Goal: Task Accomplishment & Management: Complete application form

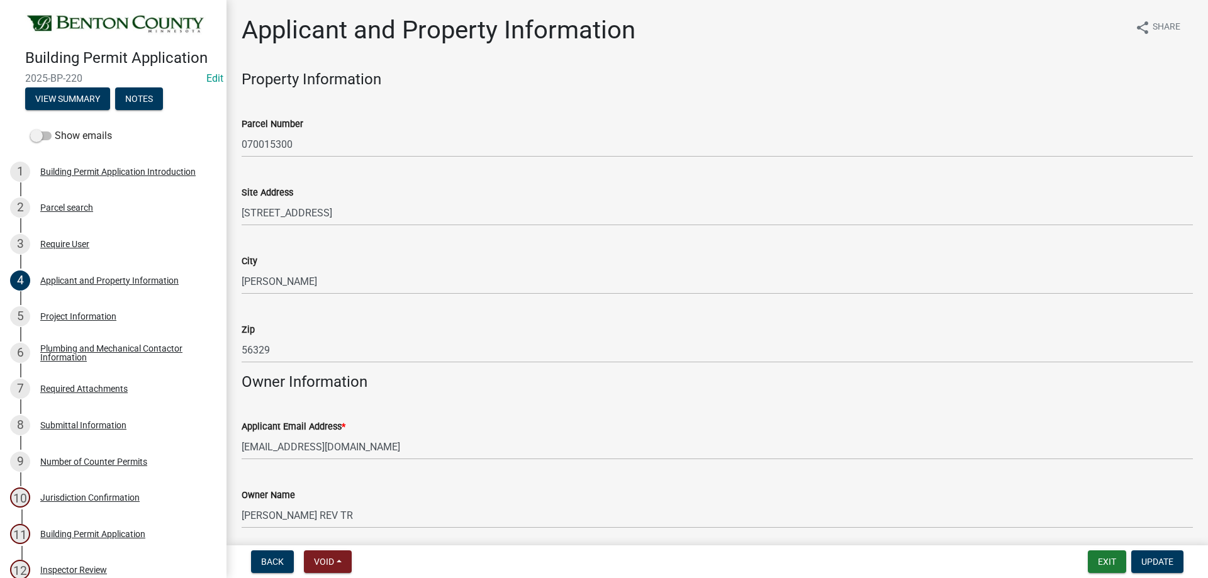
scroll to position [189, 0]
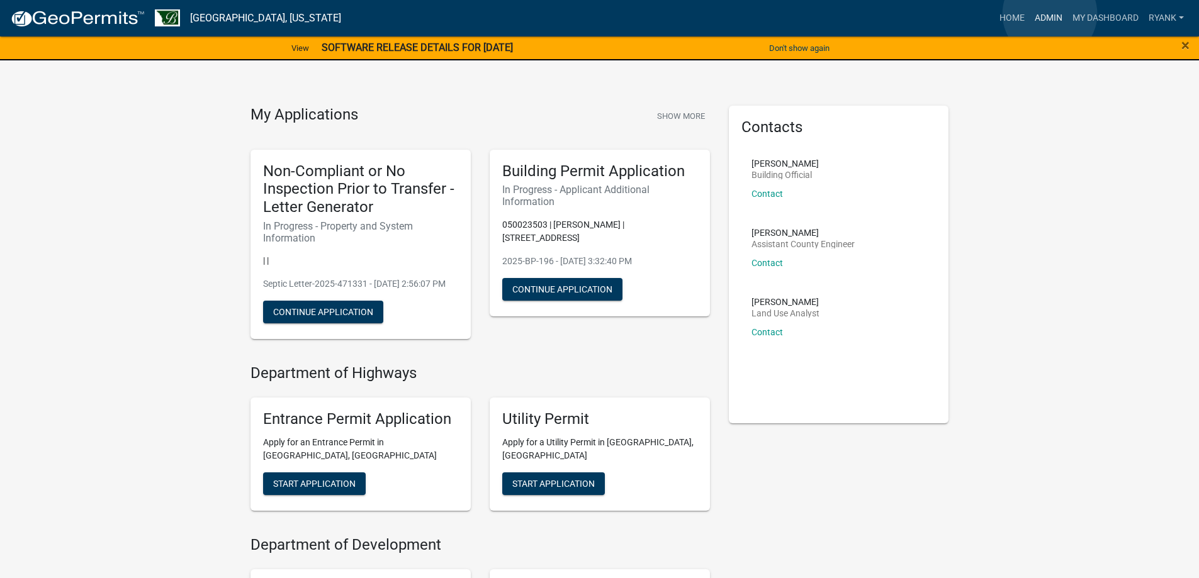
click at [1050, 14] on link "Admin" at bounding box center [1049, 18] width 38 height 24
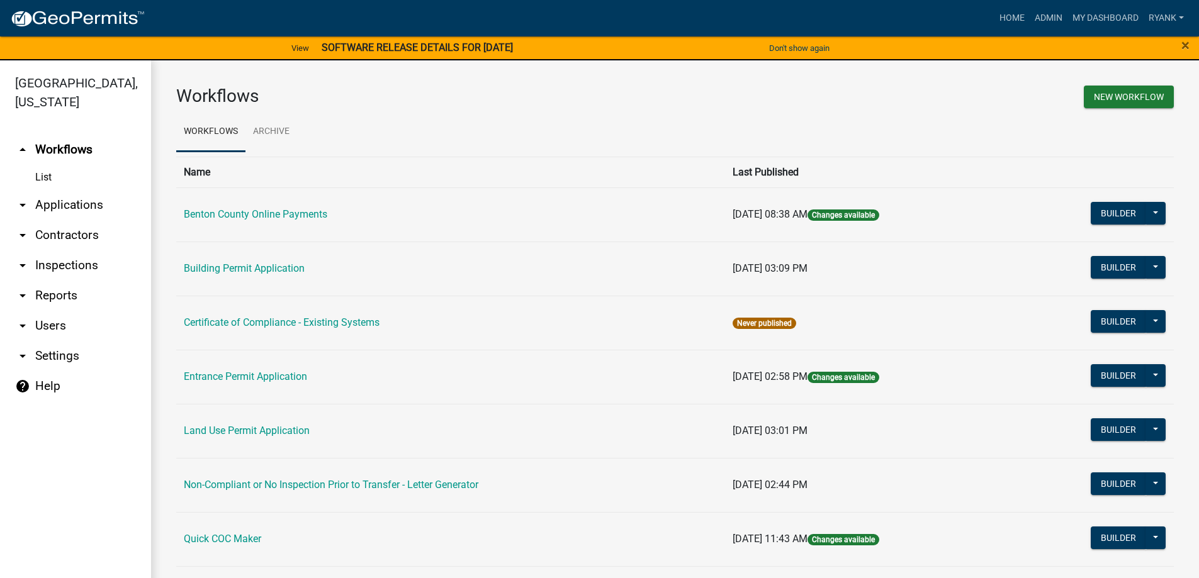
click at [64, 206] on link "arrow_drop_down Applications" at bounding box center [75, 205] width 151 height 30
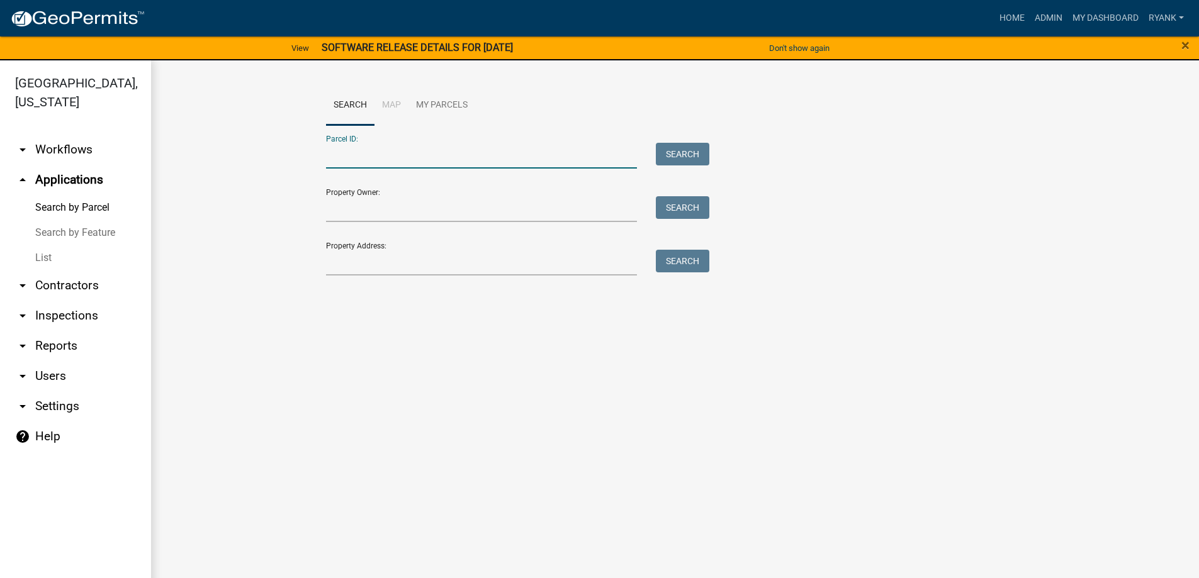
click at [368, 153] on input "Parcel ID:" at bounding box center [482, 156] width 312 height 26
type input "060005100"
click at [687, 156] on button "Search" at bounding box center [682, 154] width 53 height 23
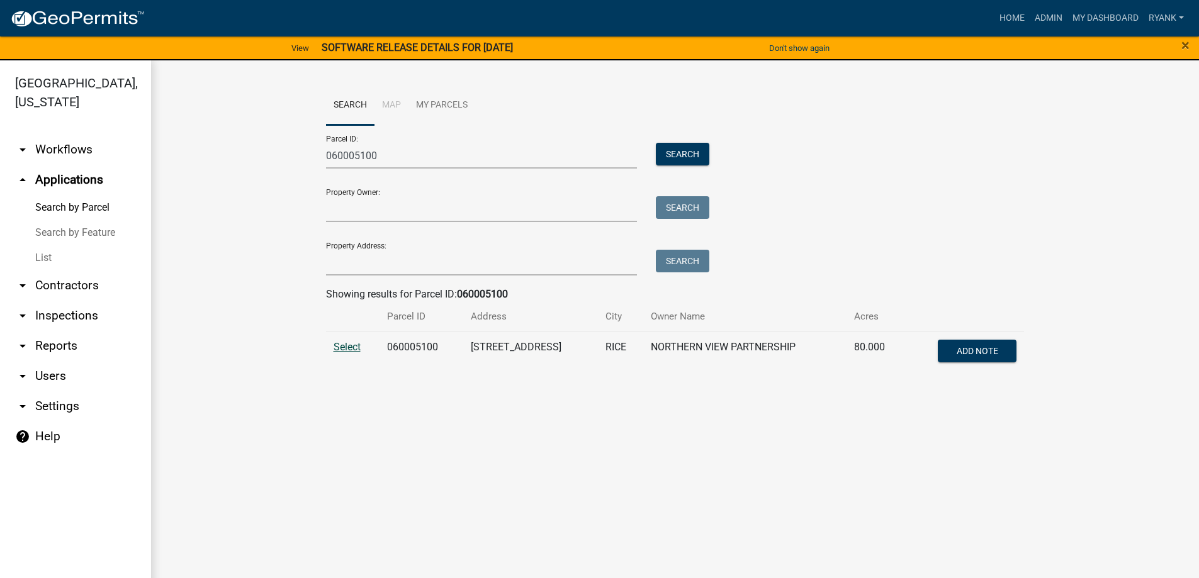
click at [358, 346] on span "Select" at bounding box center [347, 347] width 27 height 12
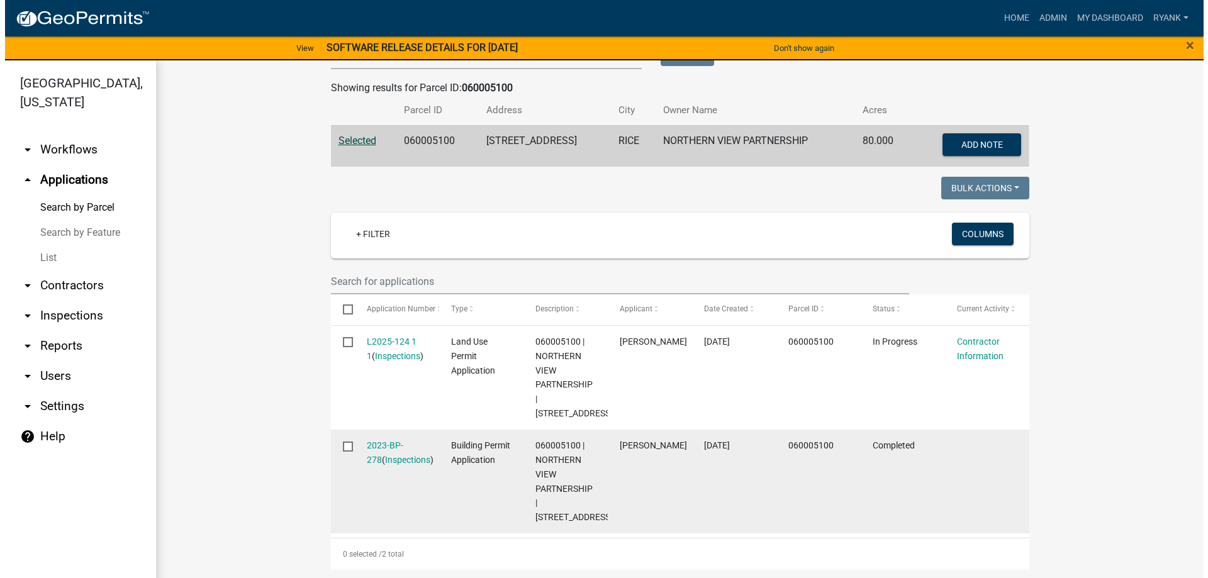
scroll to position [208, 0]
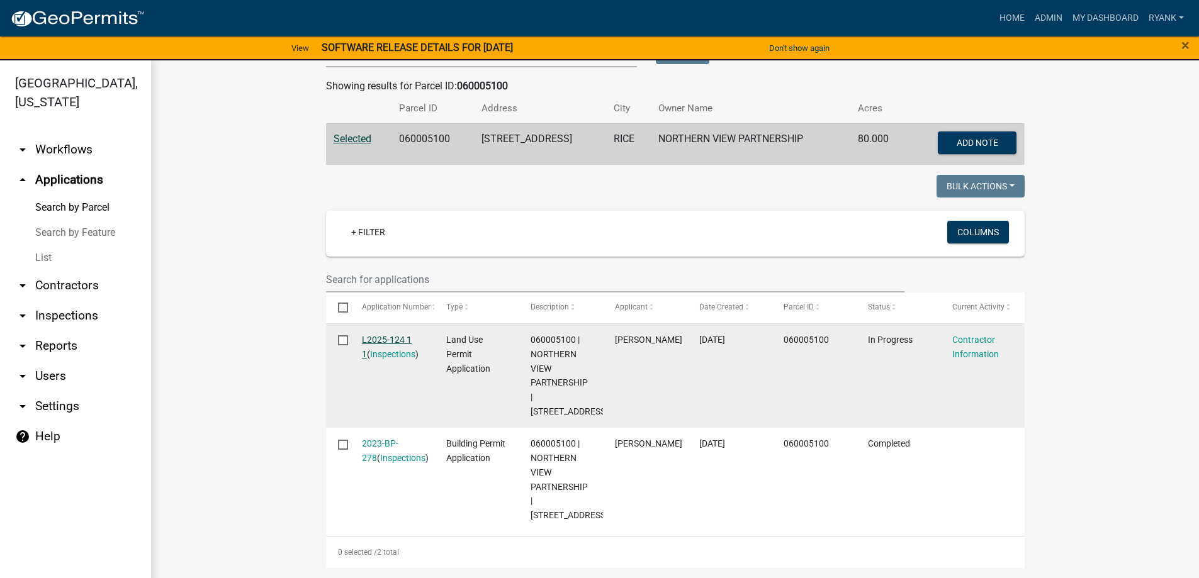
click at [392, 340] on link "L2025-124 1 1" at bounding box center [387, 347] width 50 height 25
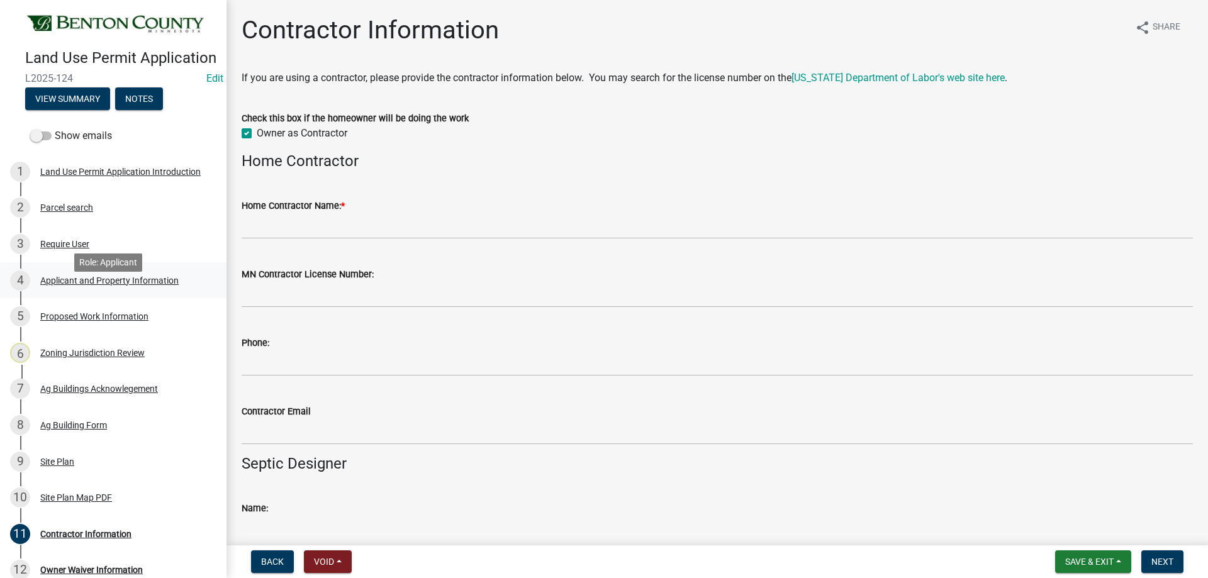
click at [88, 285] on div "Applicant and Property Information" at bounding box center [109, 280] width 138 height 9
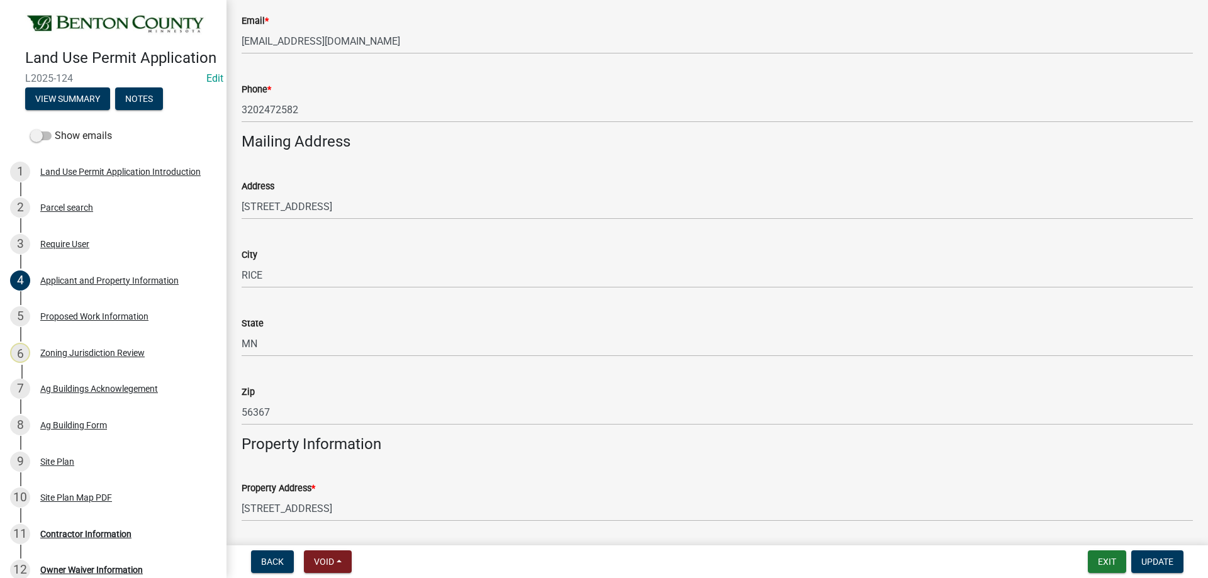
scroll to position [85, 0]
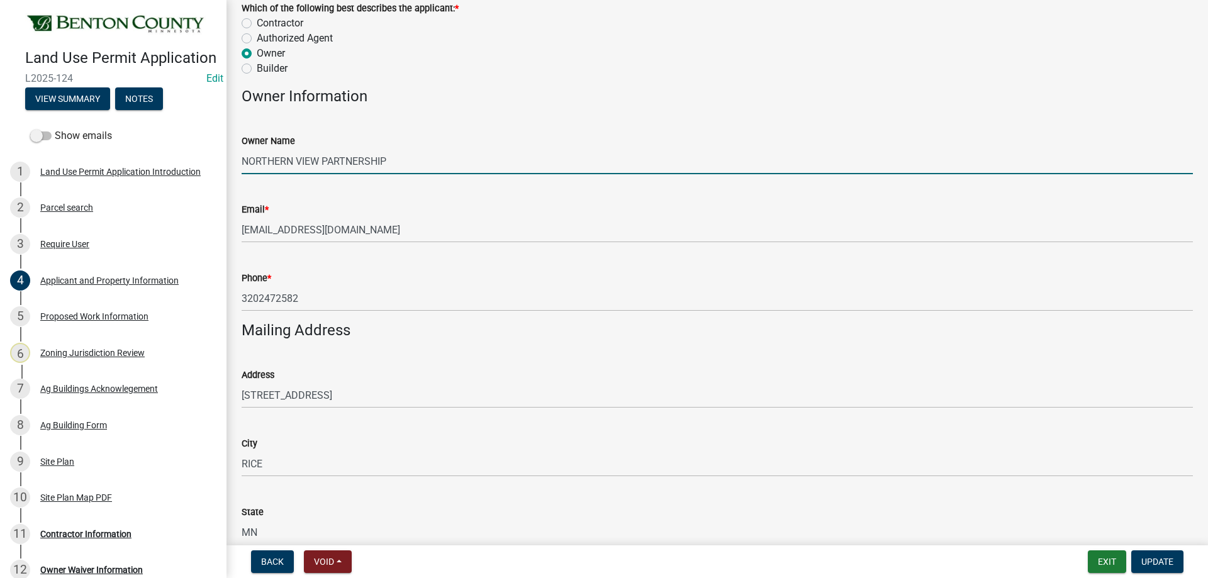
drag, startPoint x: 397, startPoint y: 159, endPoint x: 243, endPoint y: 161, distance: 154.2
click at [243, 161] on input "NORTHERN VIEW PARTNERSHIP" at bounding box center [718, 162] width 952 height 26
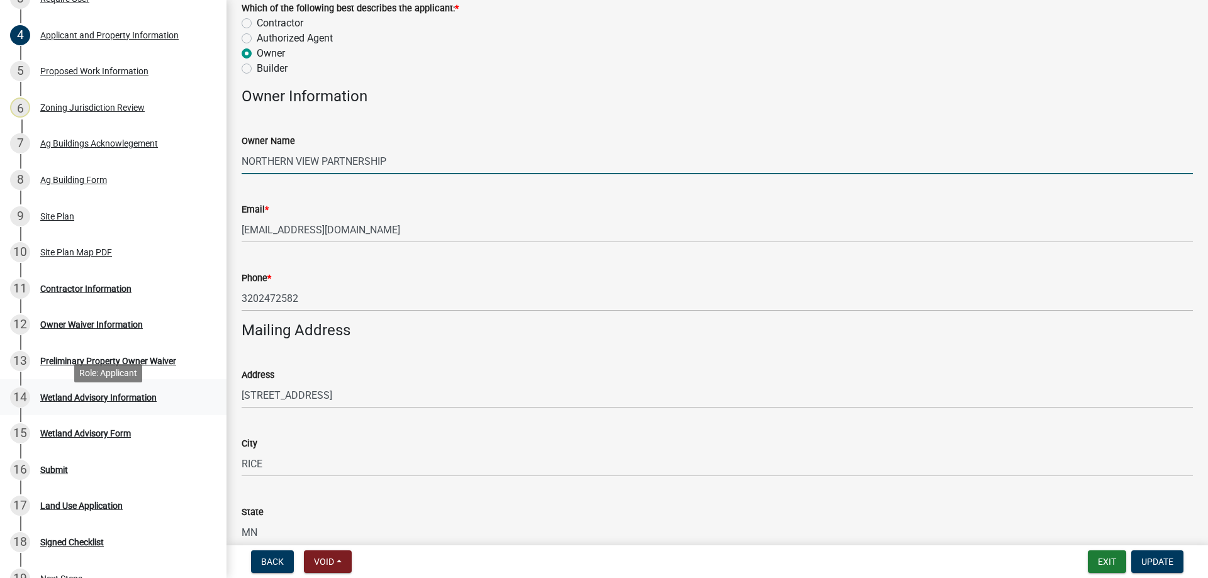
scroll to position [252, 0]
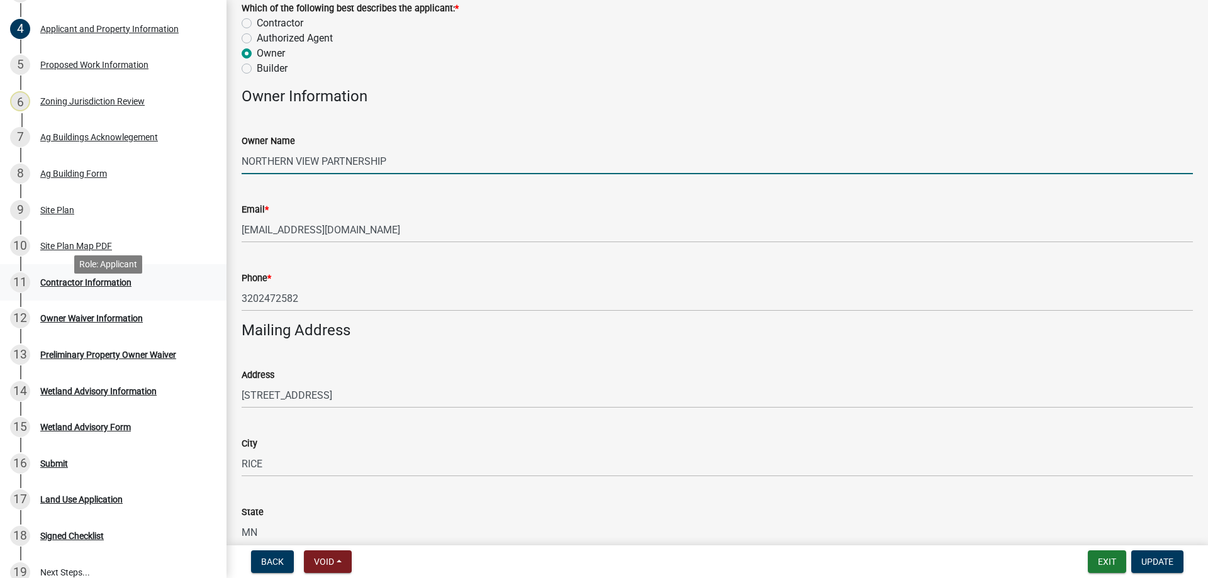
click at [107, 287] on div "Contractor Information" at bounding box center [85, 282] width 91 height 9
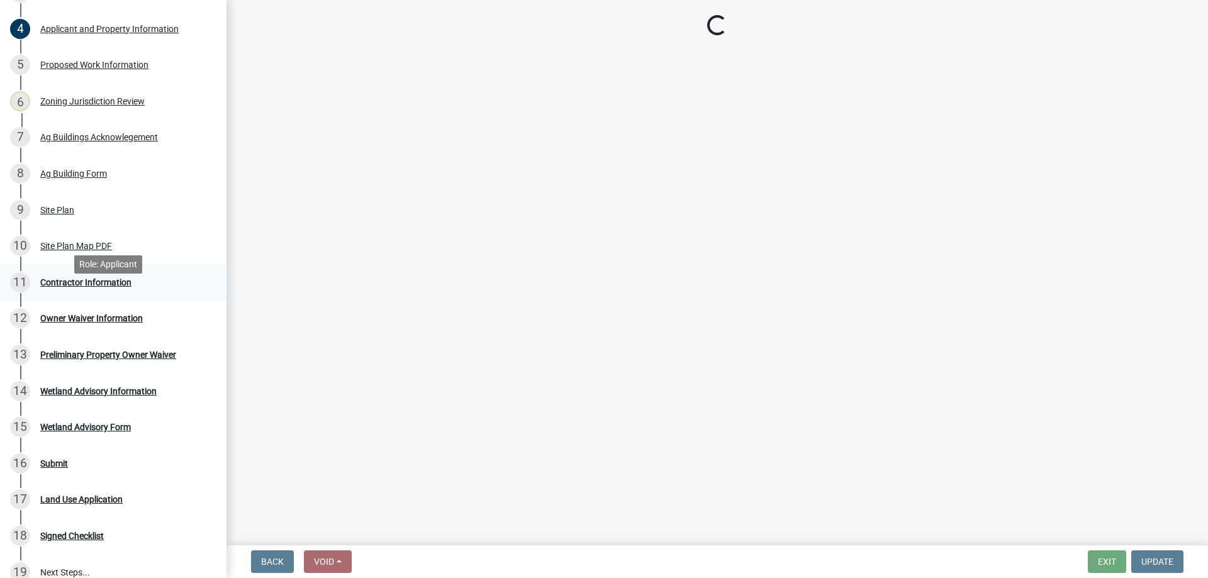
scroll to position [0, 0]
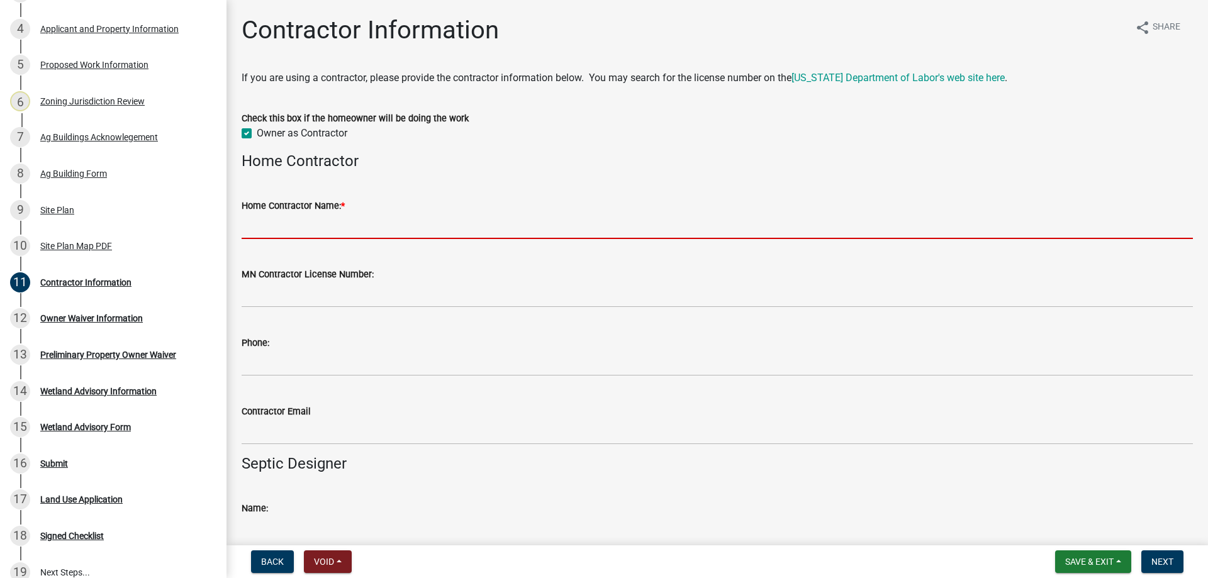
paste input "NORTHERN VIEW PARTNERSHIP"
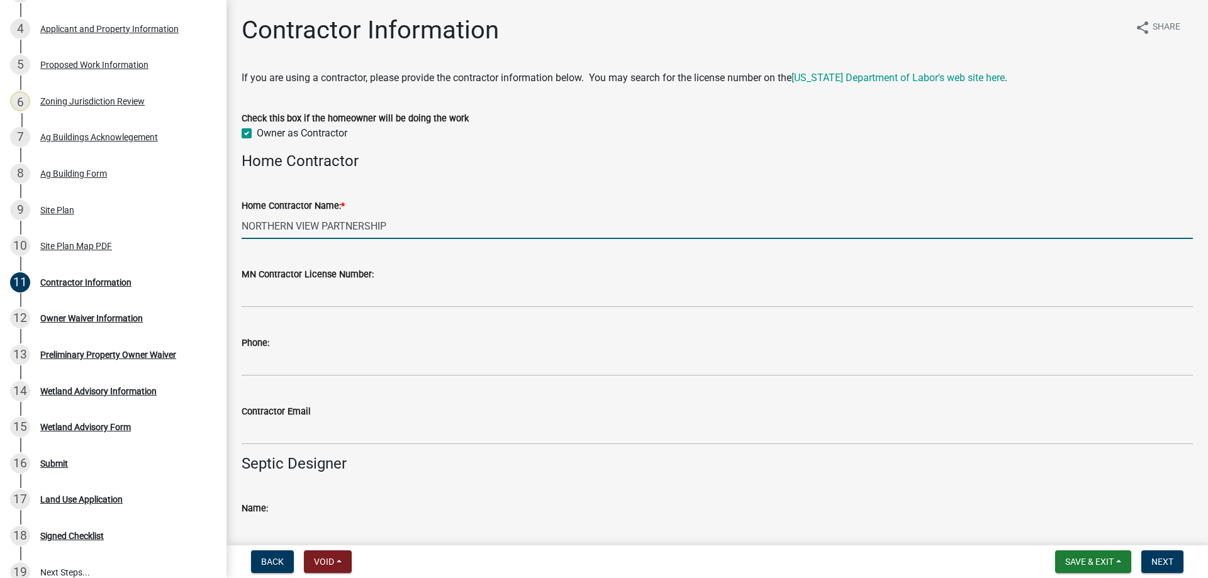
type input "NORTHERN VIEW PARTNERSHIP"
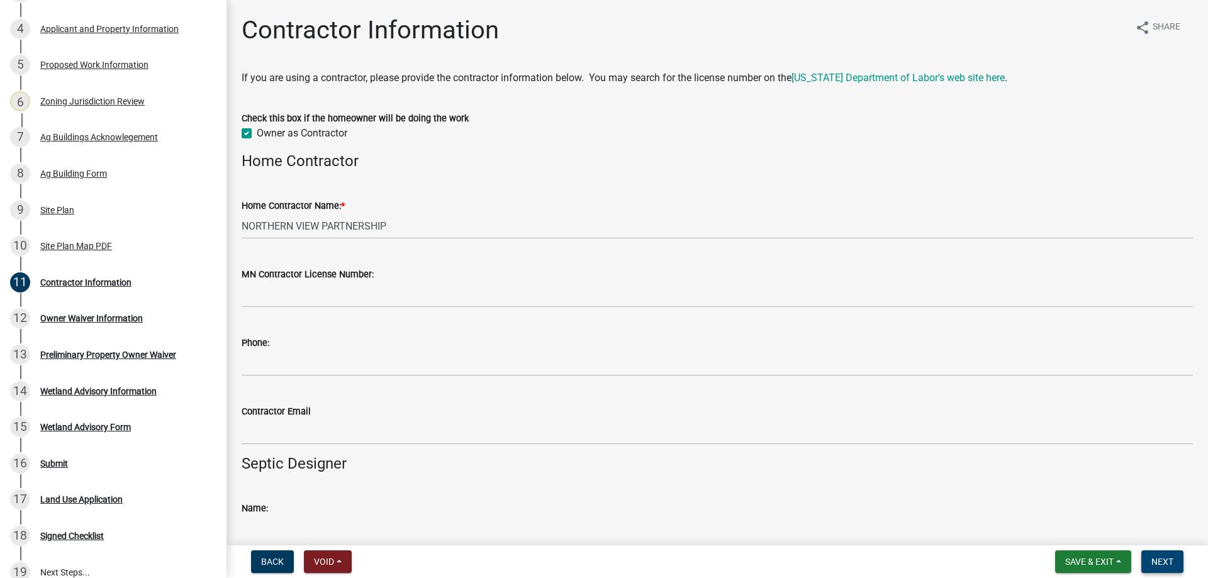
drag, startPoint x: 1186, startPoint y: 563, endPoint x: 1179, endPoint y: 562, distance: 7.0
click at [1181, 562] on form "Save & Exit Save Save & Exit Next" at bounding box center [1119, 562] width 138 height 23
click at [1176, 562] on button "Next" at bounding box center [1163, 562] width 42 height 23
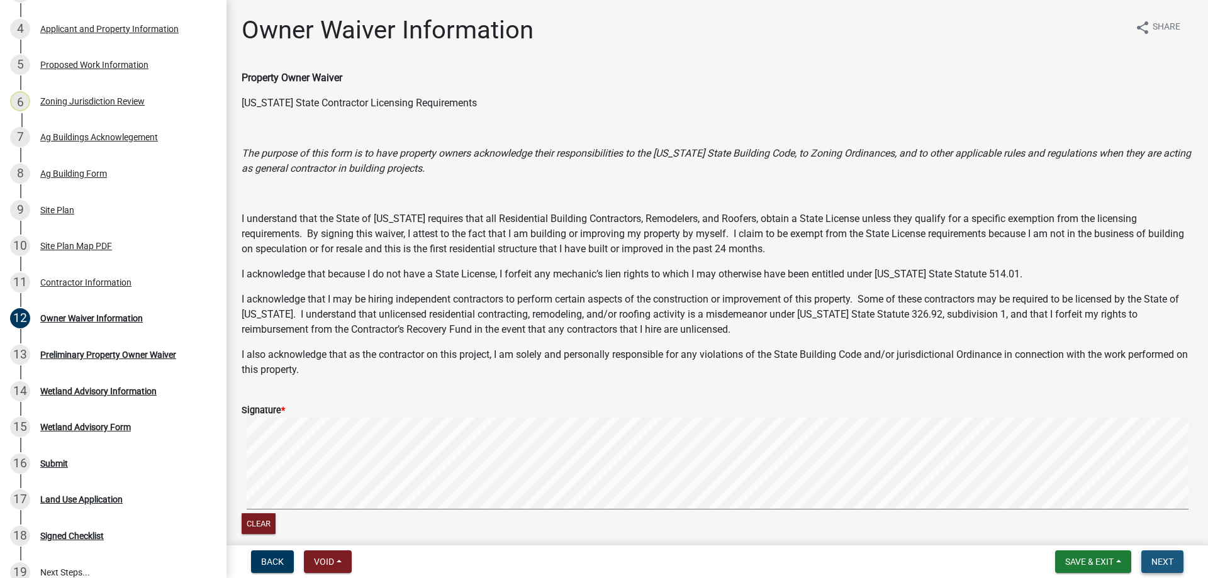
click at [1159, 562] on span "Next" at bounding box center [1163, 562] width 22 height 10
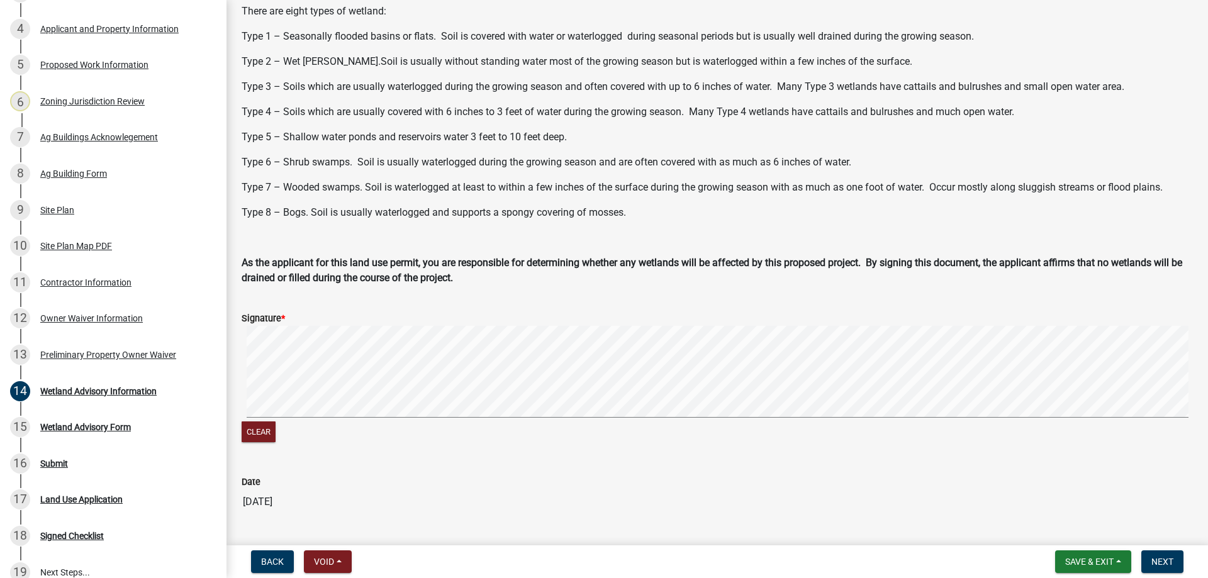
scroll to position [327, 0]
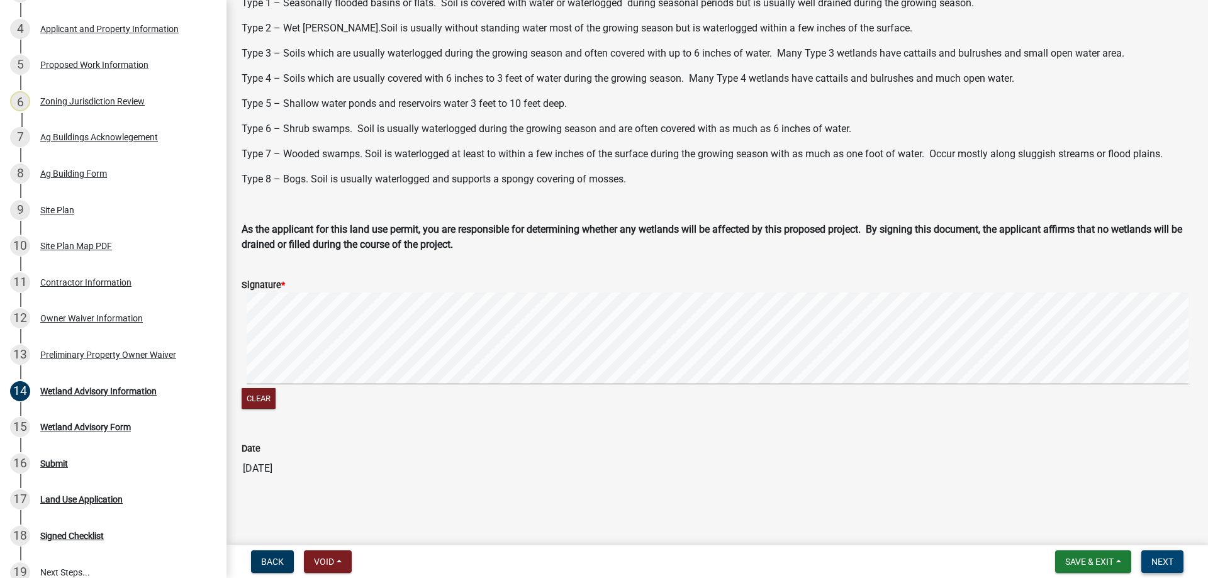
click at [1169, 557] on span "Next" at bounding box center [1163, 562] width 22 height 10
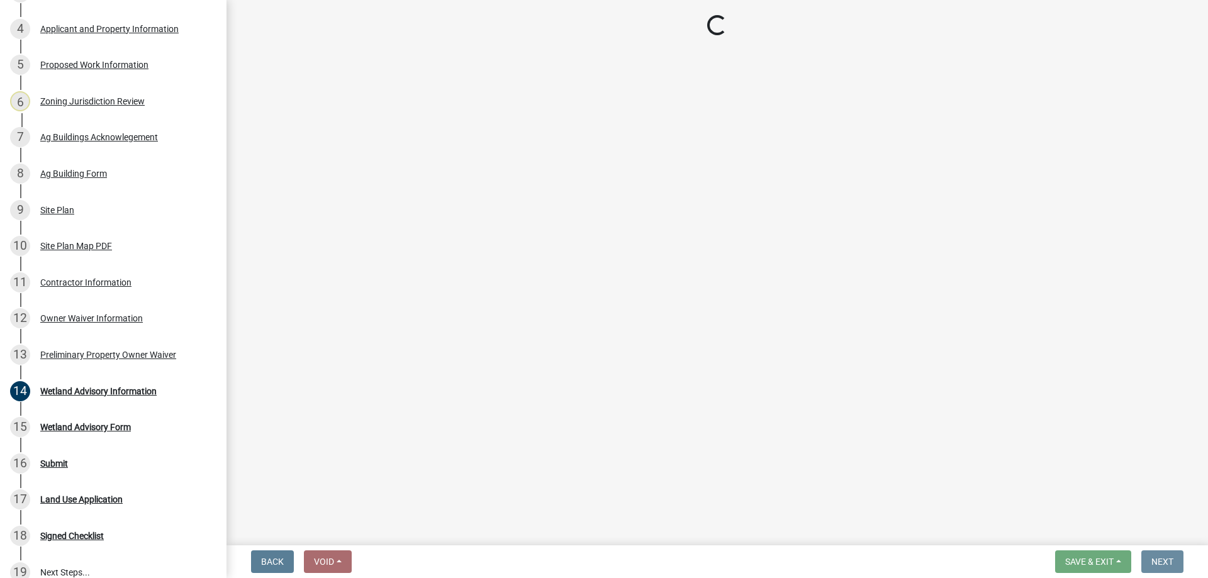
scroll to position [0, 0]
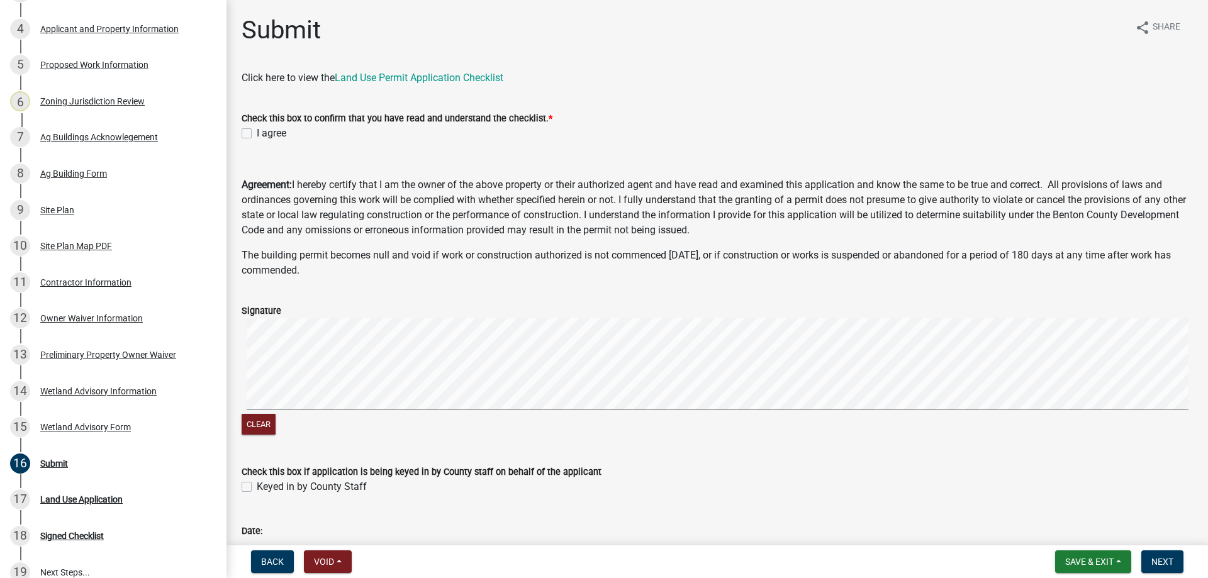
click at [257, 489] on label "Keyed in by County Staff" at bounding box center [312, 487] width 110 height 15
click at [257, 488] on input "Keyed in by County Staff" at bounding box center [261, 484] width 8 height 8
checkbox input "true"
click at [257, 131] on label "I agree" at bounding box center [272, 133] width 30 height 15
click at [257, 131] on input "I agree" at bounding box center [261, 130] width 8 height 8
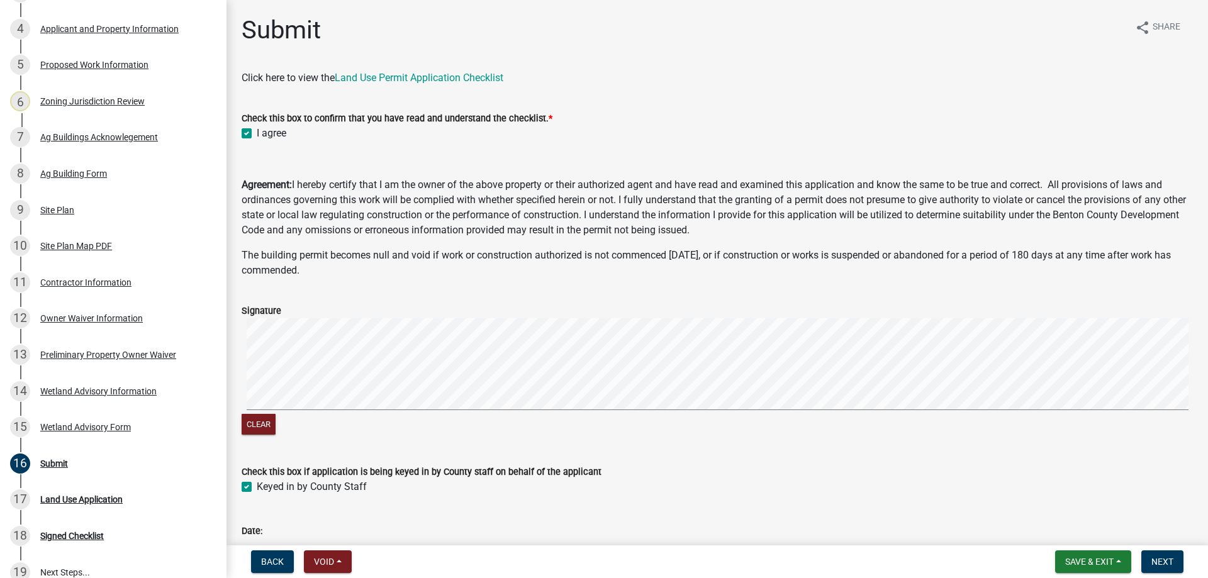
checkbox input "true"
click at [1169, 561] on span "Next" at bounding box center [1163, 562] width 22 height 10
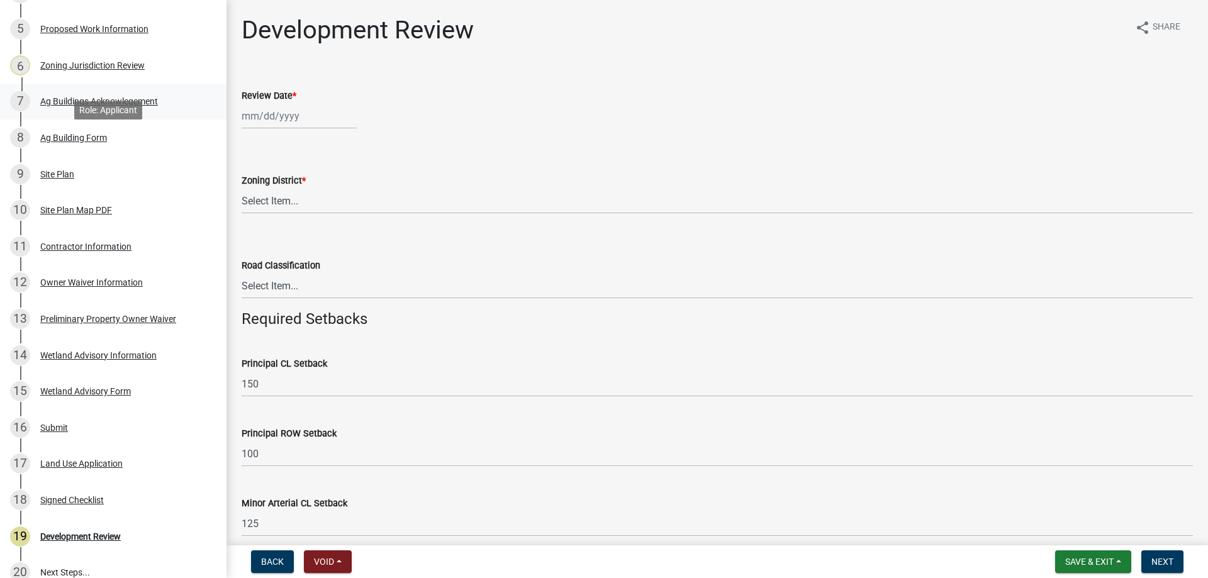
scroll to position [162, 0]
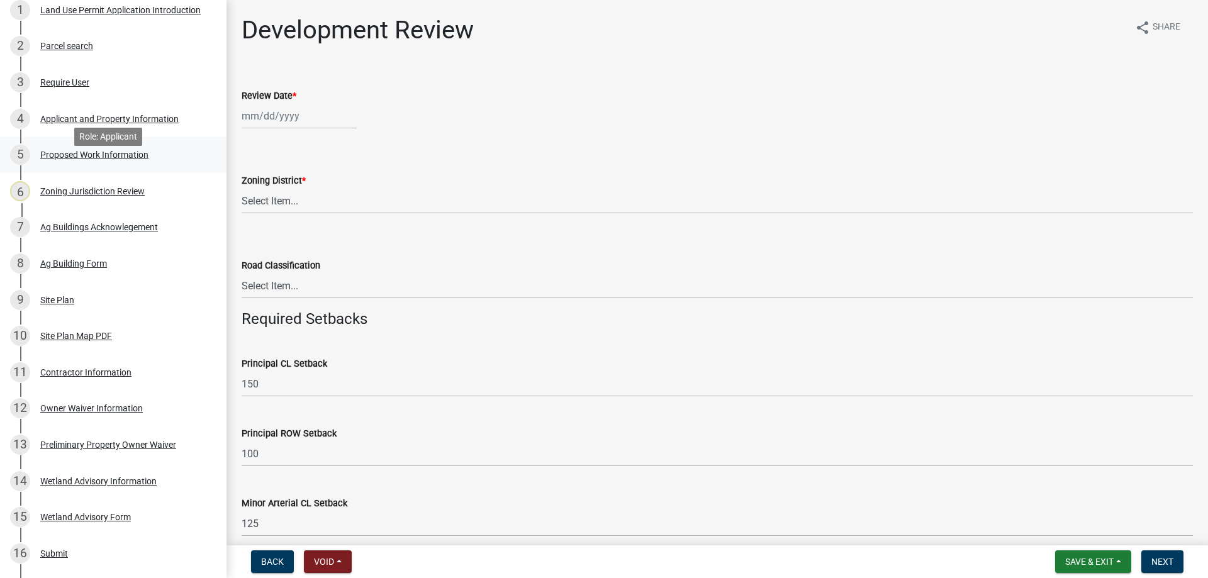
click at [114, 159] on div "Proposed Work Information" at bounding box center [94, 154] width 108 height 9
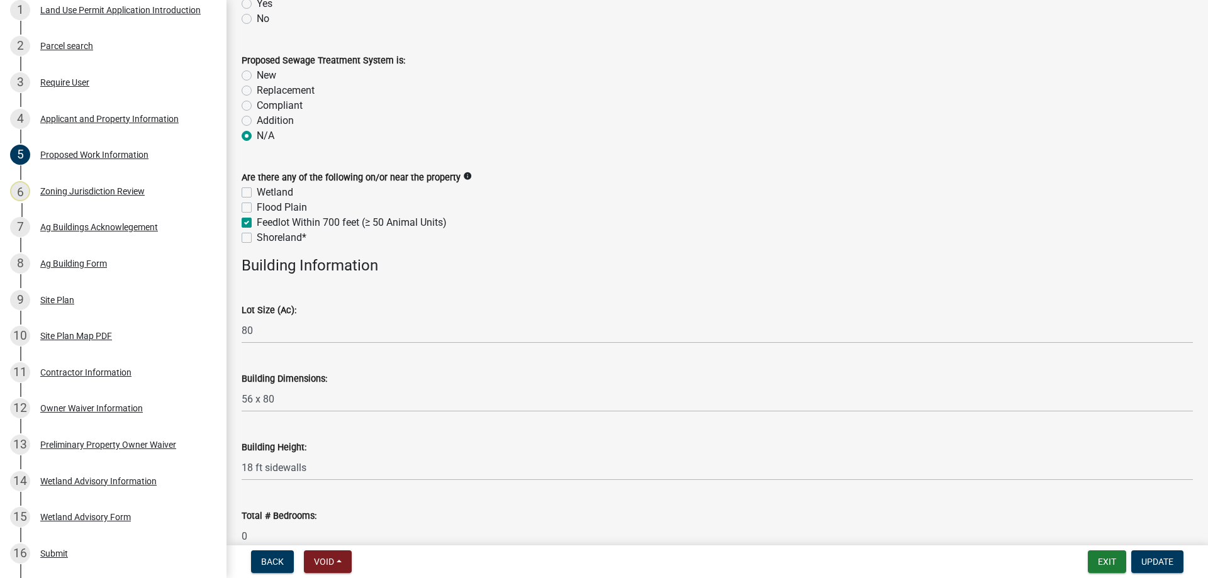
scroll to position [378, 0]
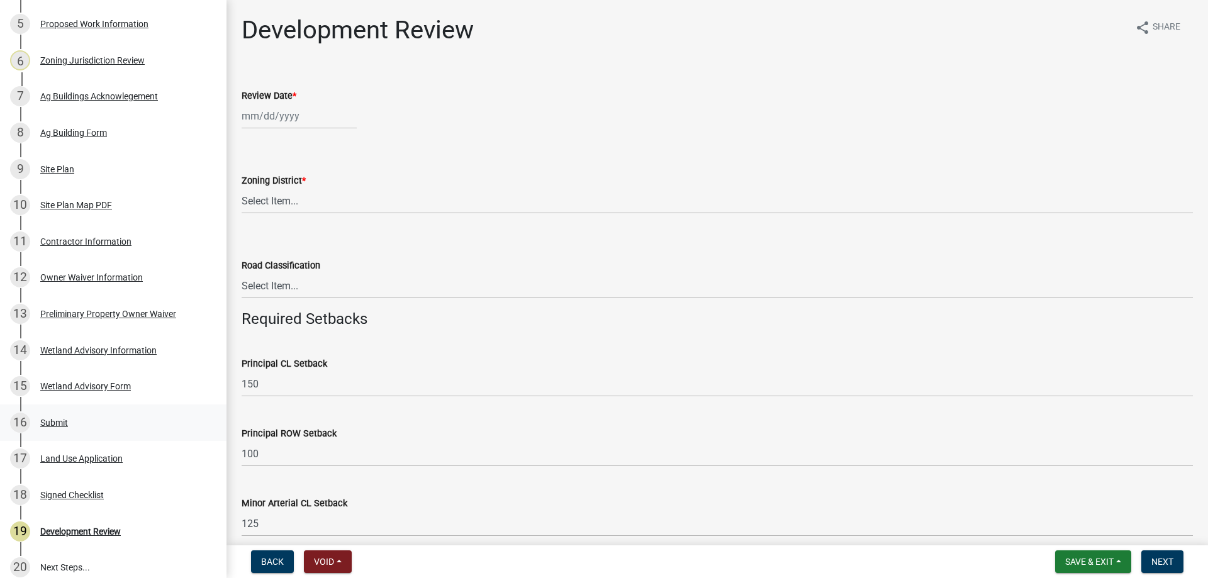
scroll to position [315, 0]
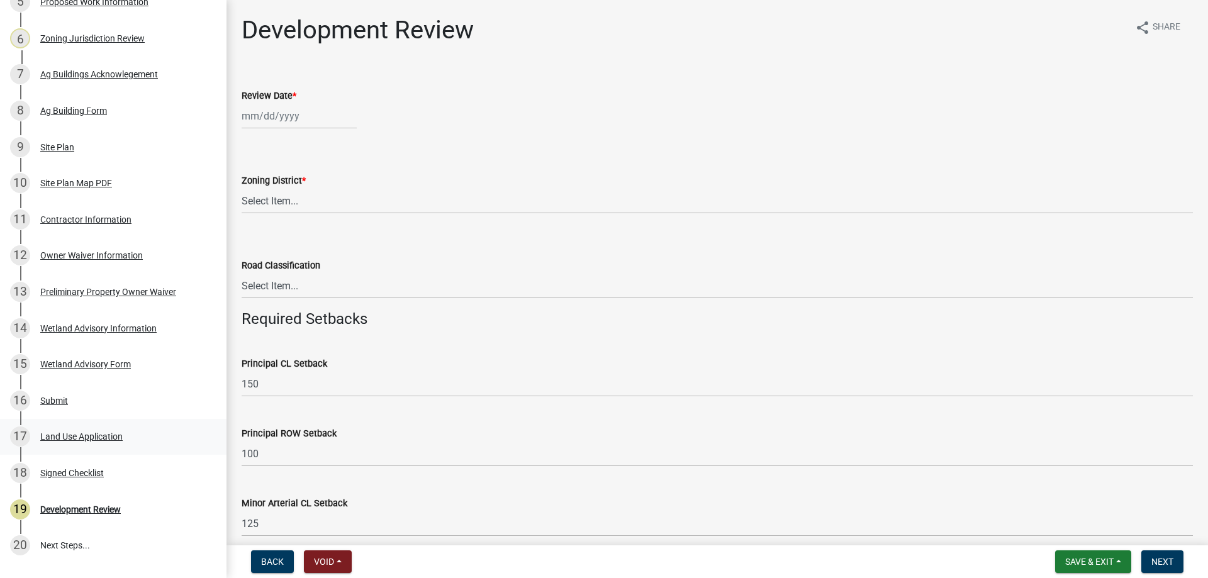
click at [86, 441] on div "Land Use Application" at bounding box center [81, 436] width 82 height 9
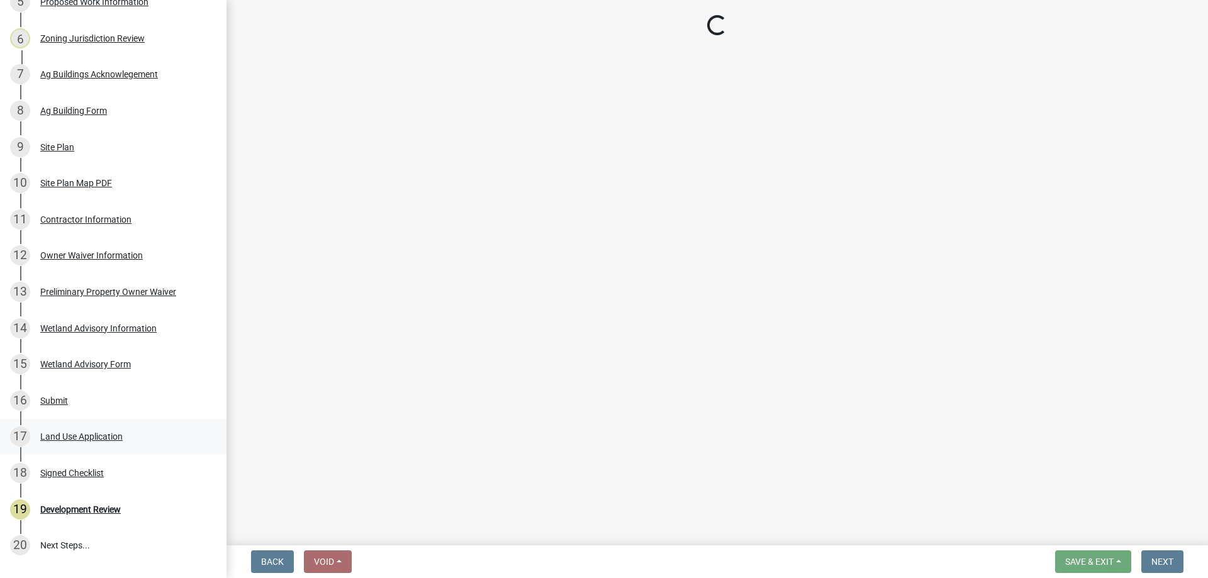
click at [86, 441] on div "Land Use Application" at bounding box center [81, 436] width 82 height 9
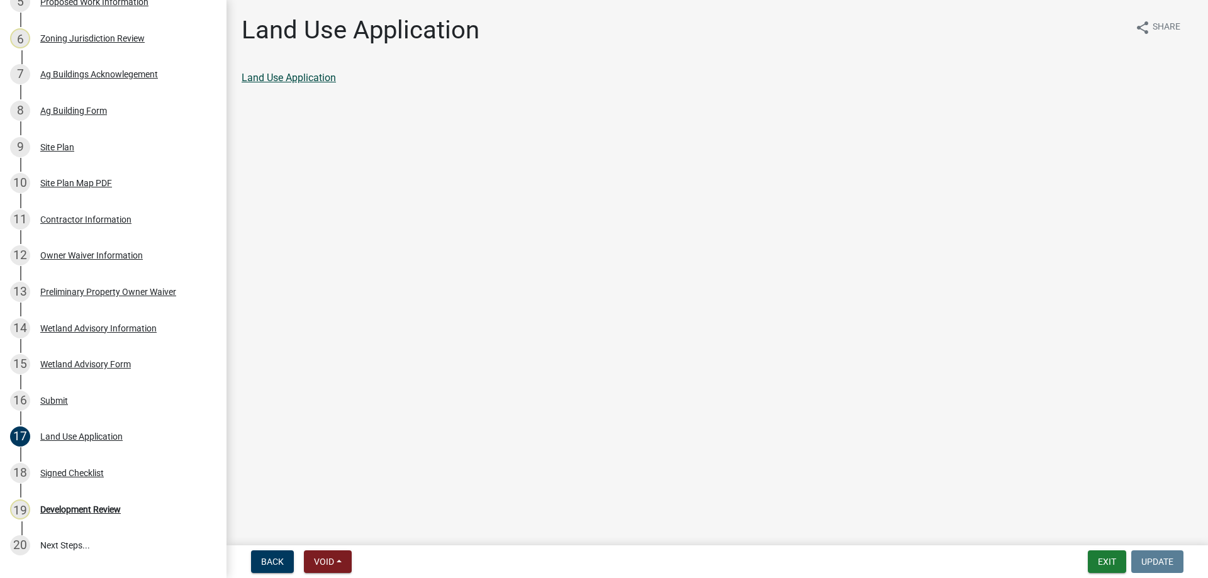
click at [304, 79] on link "Land Use Application" at bounding box center [289, 78] width 94 height 12
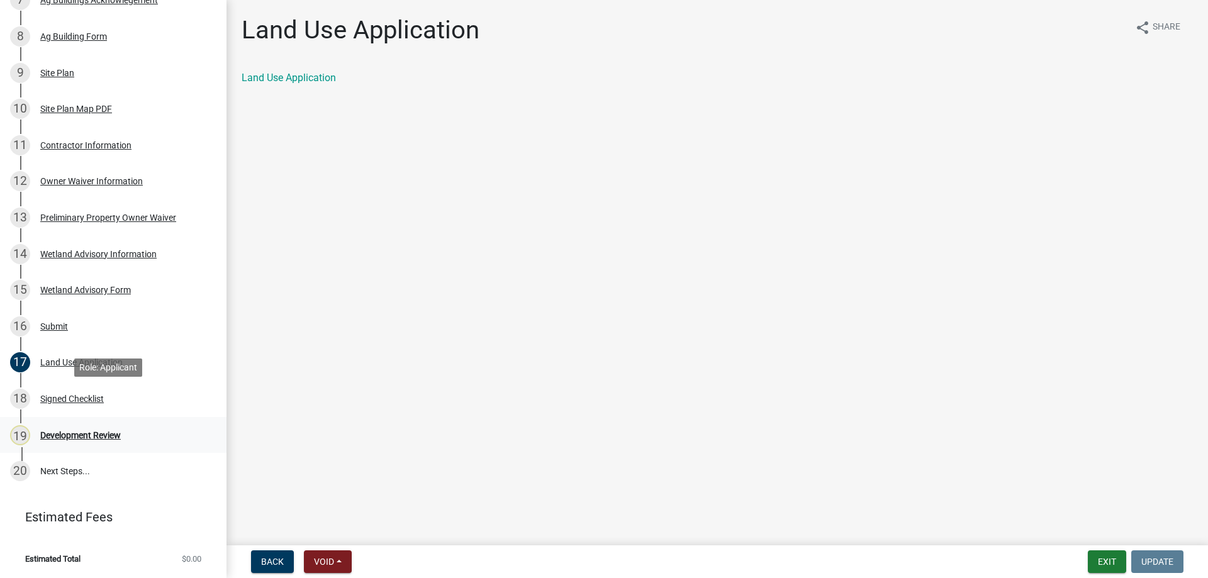
scroll to position [406, 0]
click at [83, 431] on div "Development Review" at bounding box center [80, 435] width 81 height 9
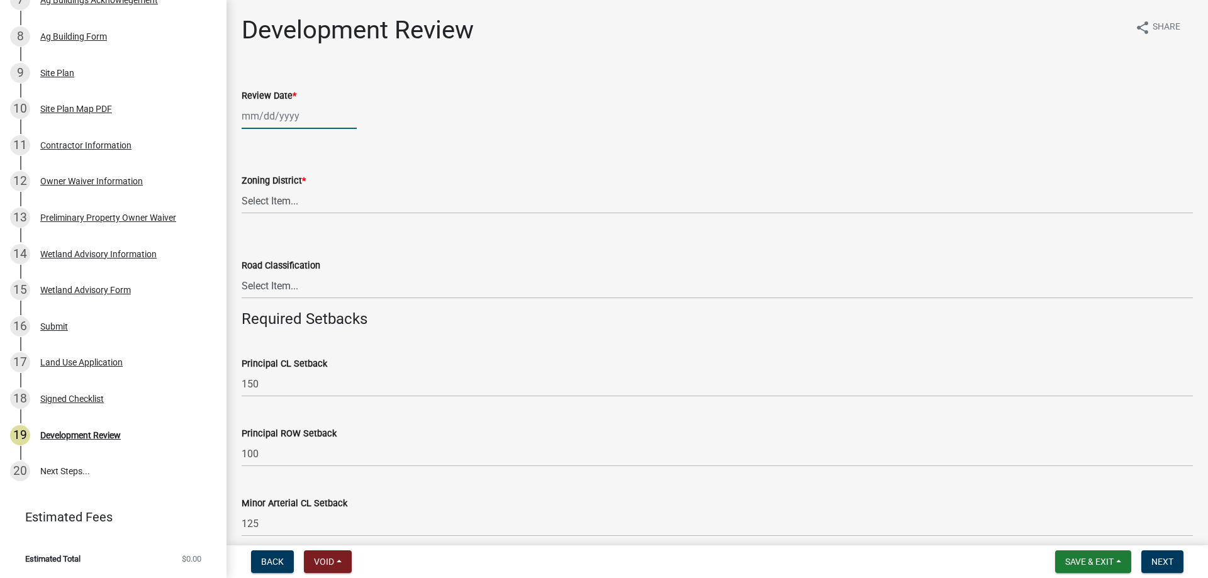
click at [305, 124] on div at bounding box center [299, 116] width 115 height 26
select select "9"
select select "2025"
click at [336, 188] on div "5" at bounding box center [335, 183] width 20 height 20
type input "[DATE]"
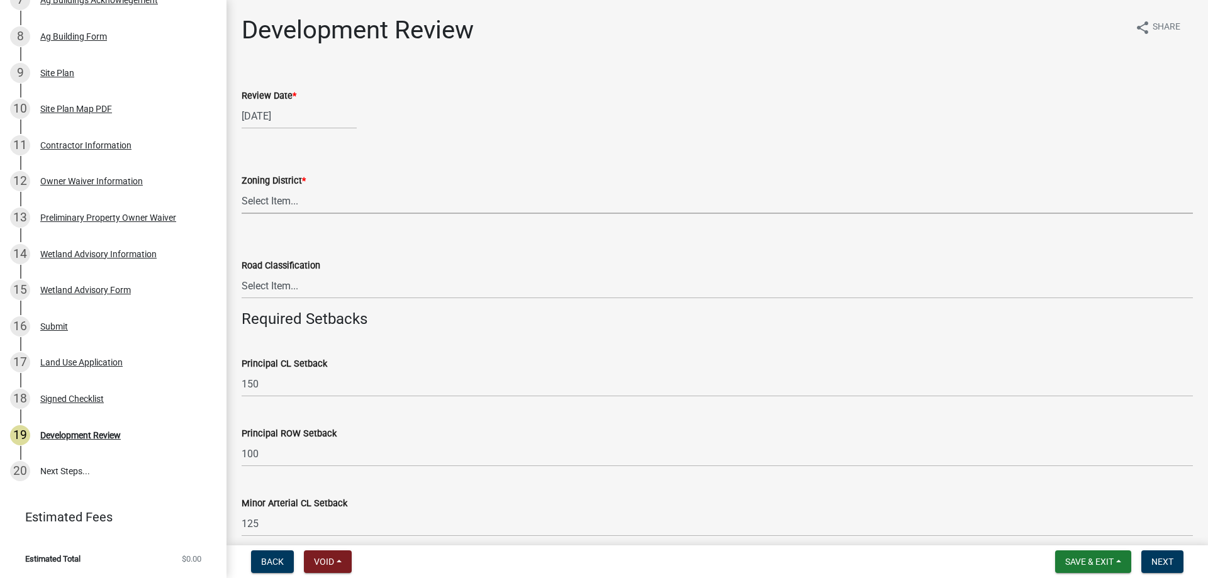
click at [320, 201] on select "Select Item... A B B-2 I-1 I-2 OSD/R-1 PUD R-1 R-2 R-3 R-3/MUD R-A R-S Sauk Rap…" at bounding box center [718, 201] width 952 height 26
click at [242, 188] on select "Select Item... A B B-2 I-1 I-2 OSD/R-1 PUD R-1 R-2 R-3 R-3/MUD R-A R-S Sauk Rap…" at bounding box center [718, 201] width 952 height 26
select select "d2e7867d-5e24-48c4-bfac-6c9236854e2a"
click at [270, 295] on select "Select Item... Principal Arterial Minor Arterial County Road Township Road Town…" at bounding box center [718, 286] width 952 height 26
click at [242, 273] on select "Select Item... Principal Arterial Minor Arterial County Road Township Road Town…" at bounding box center [718, 286] width 952 height 26
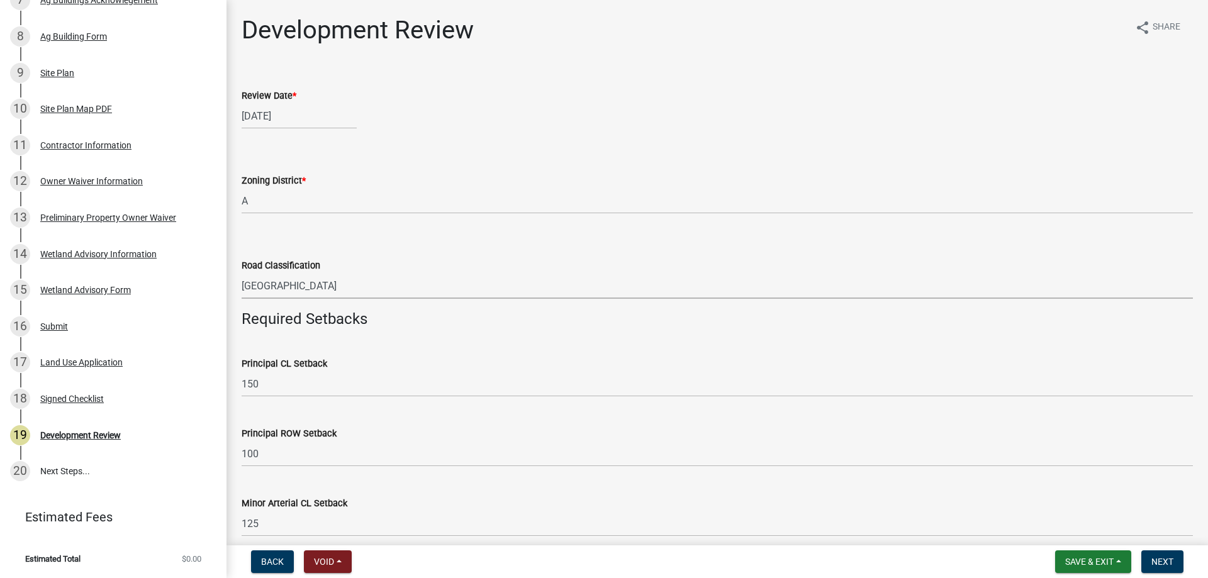
select select "0b2f72af-957f-4e5e-bc8d-0a492fb2505b"
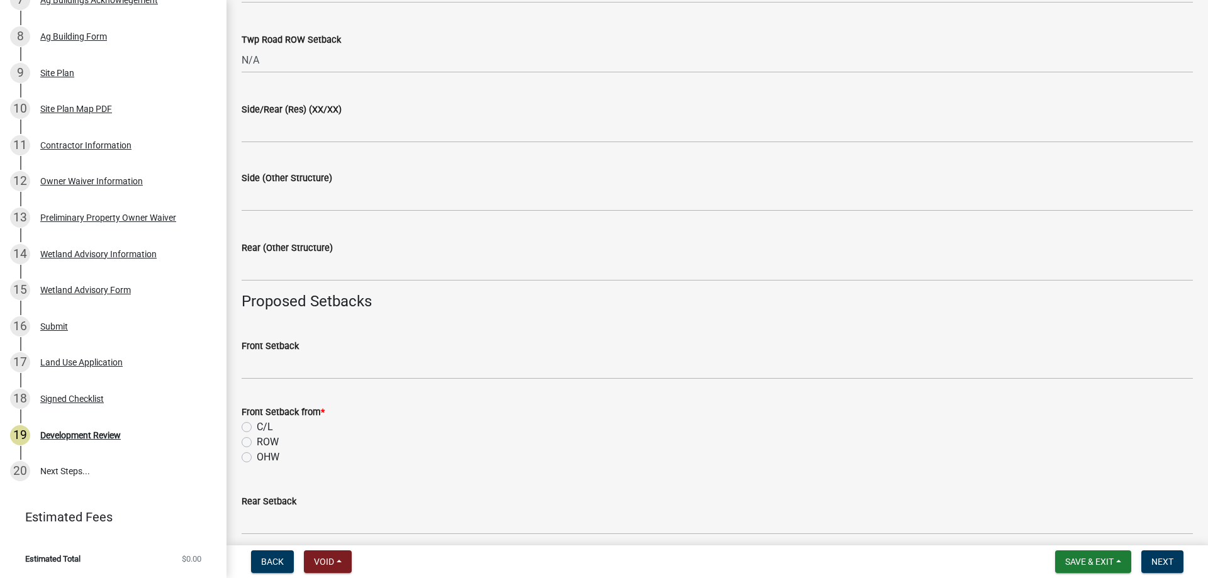
scroll to position [818, 0]
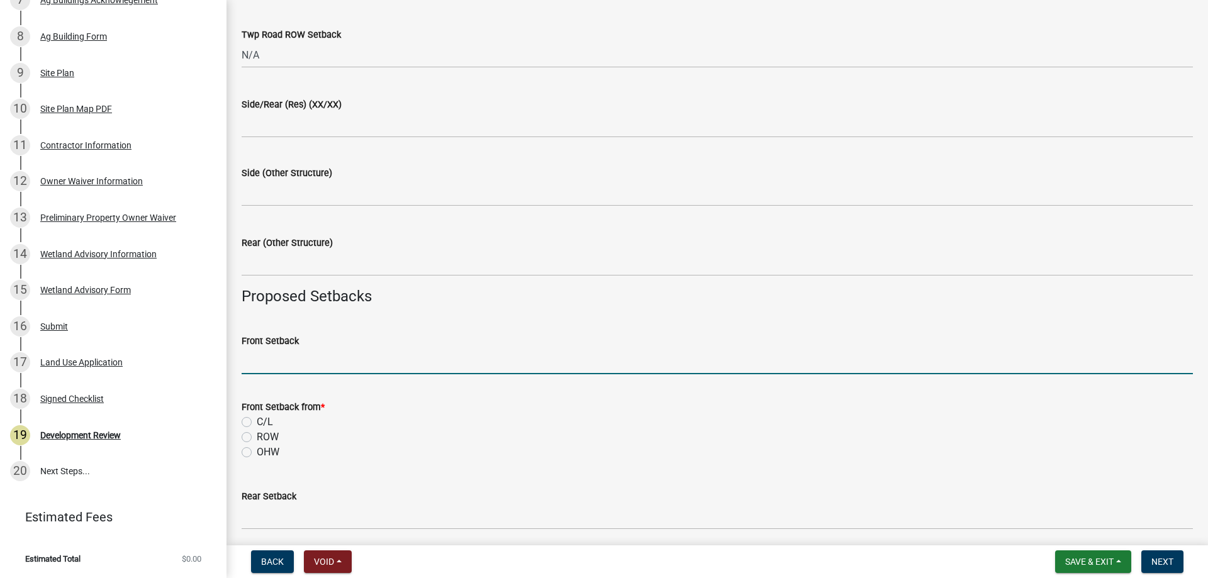
click at [279, 364] on input "Front Setback" at bounding box center [718, 362] width 952 height 26
type input "500"
click at [257, 420] on label "C/L" at bounding box center [265, 422] width 16 height 15
click at [257, 420] on input "C/L" at bounding box center [261, 419] width 8 height 8
radio input "true"
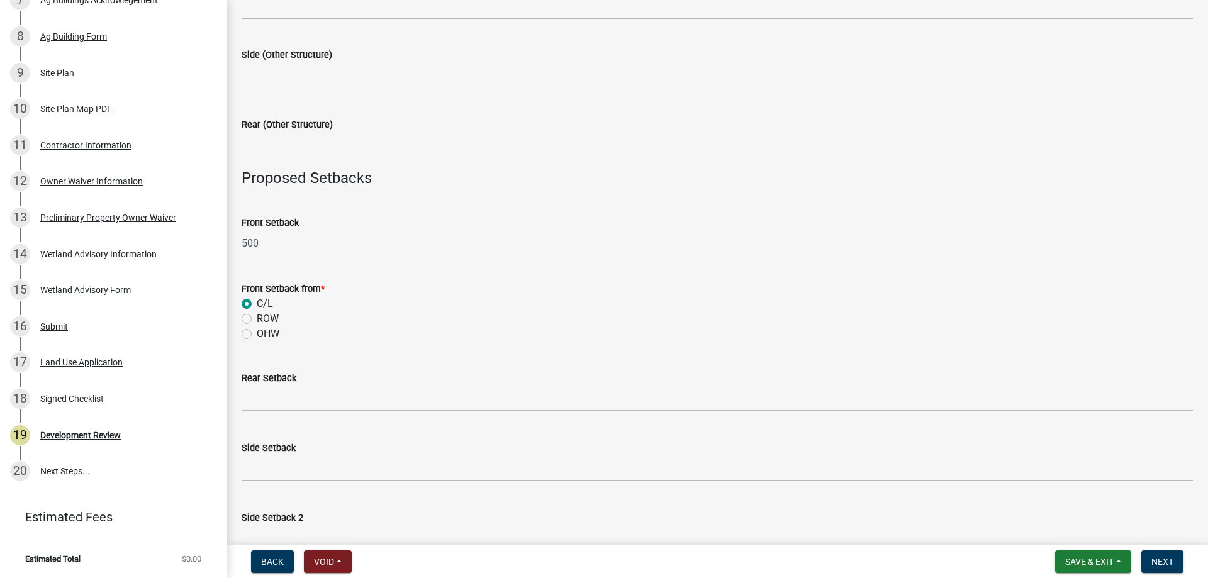
scroll to position [944, 0]
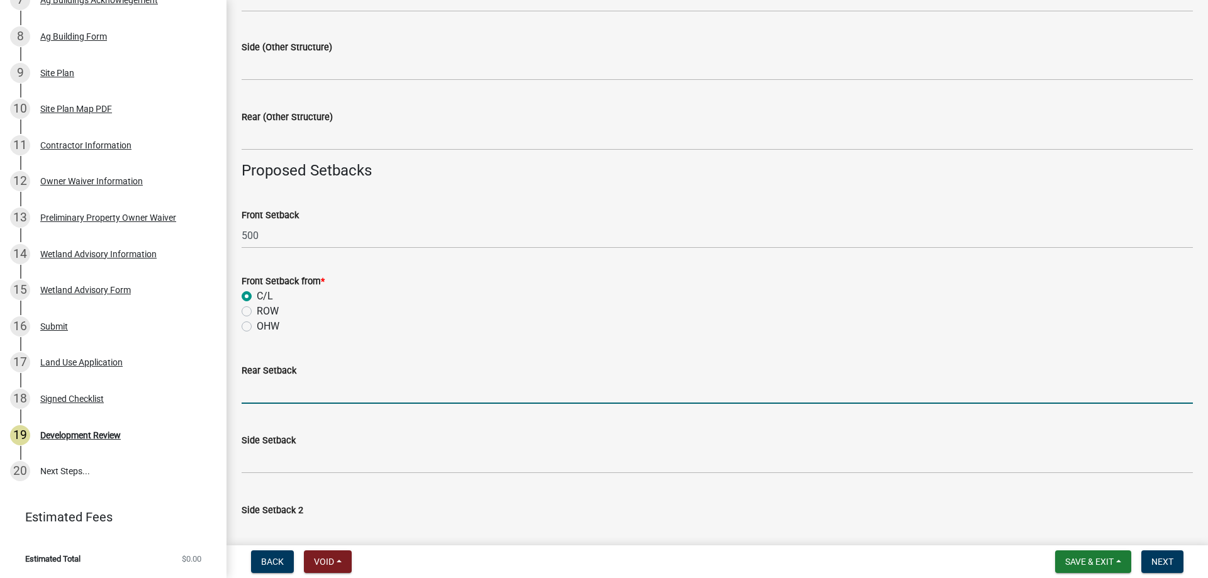
click at [262, 393] on input "text" at bounding box center [718, 391] width 952 height 26
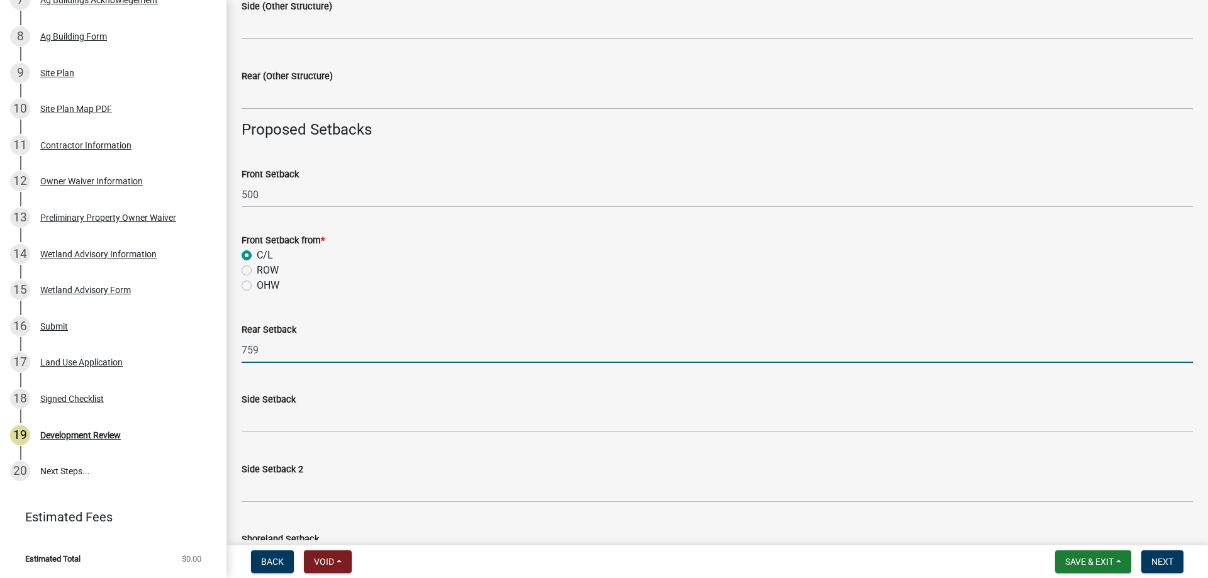
scroll to position [1007, 0]
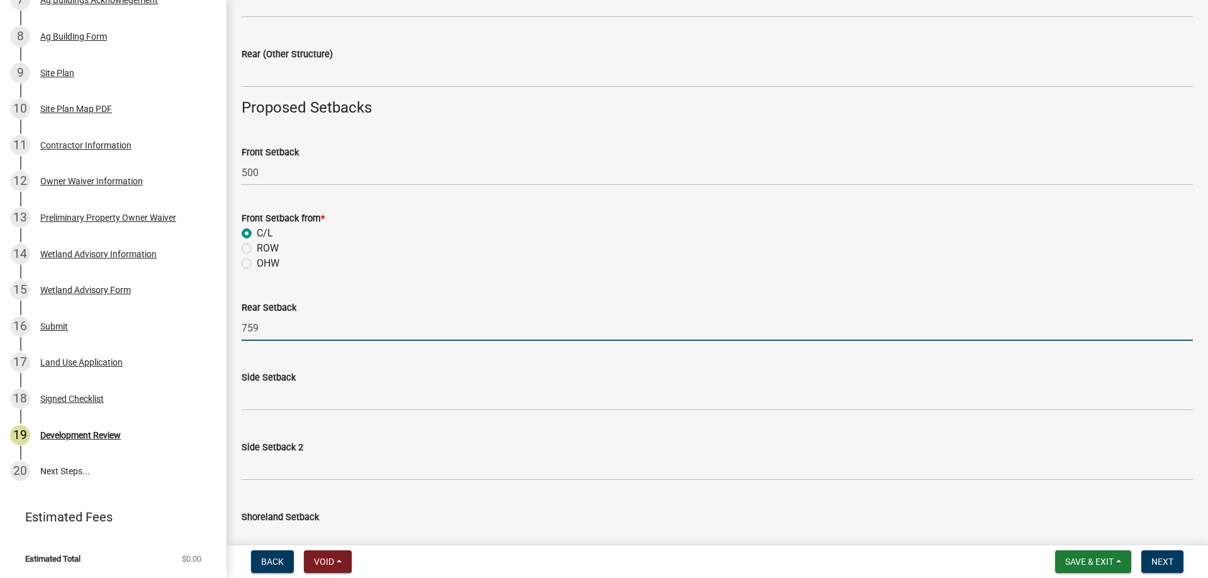
type input "759"
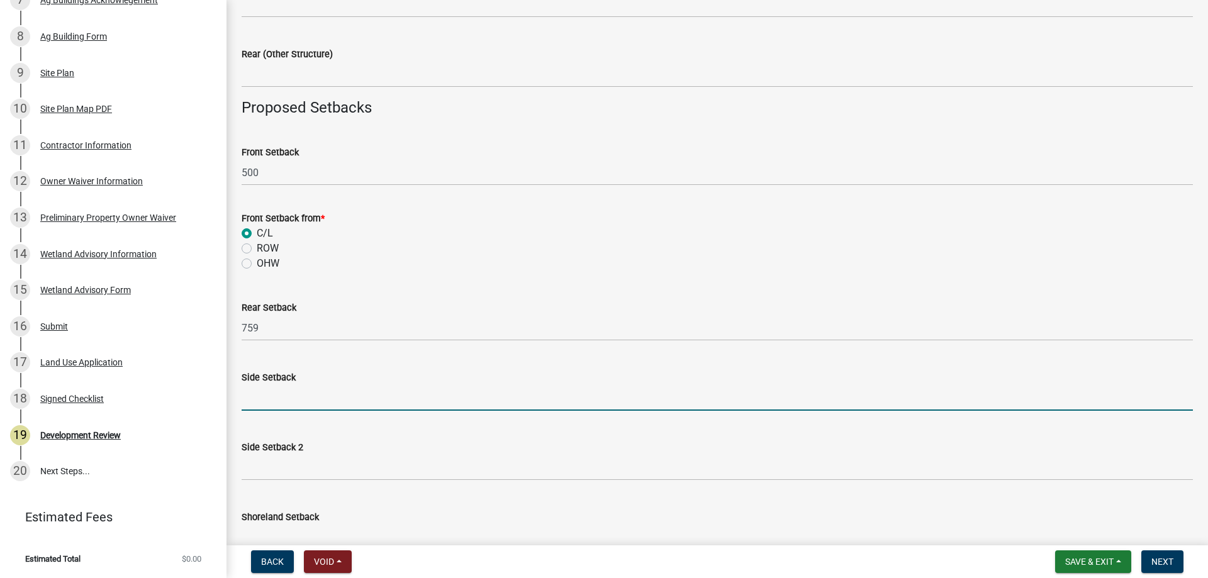
click at [277, 402] on input "text" at bounding box center [718, 398] width 952 height 26
type input "1000"
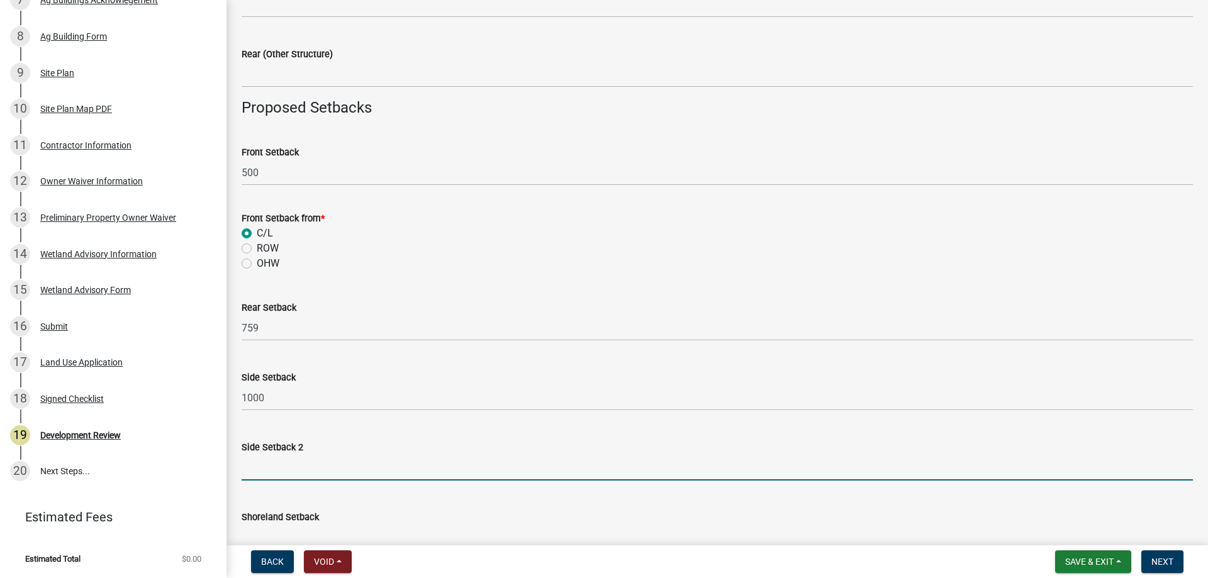
click at [274, 471] on input "text" at bounding box center [718, 468] width 952 height 26
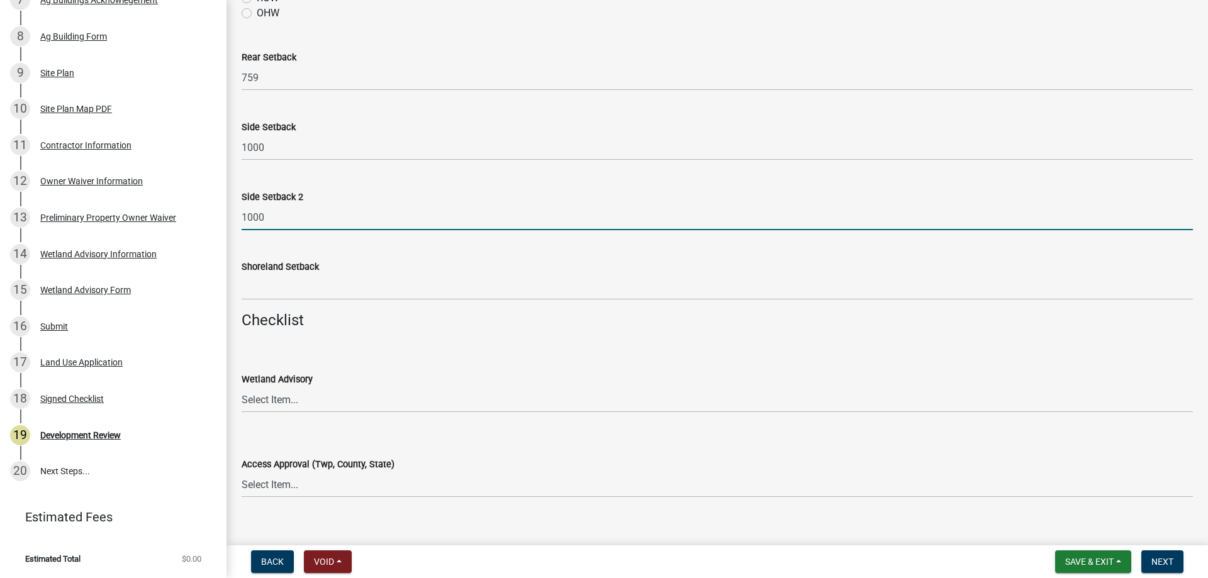
scroll to position [1259, 0]
type input "1000"
click at [269, 403] on select "Select Item... Yes No OK N/A" at bounding box center [718, 399] width 952 height 26
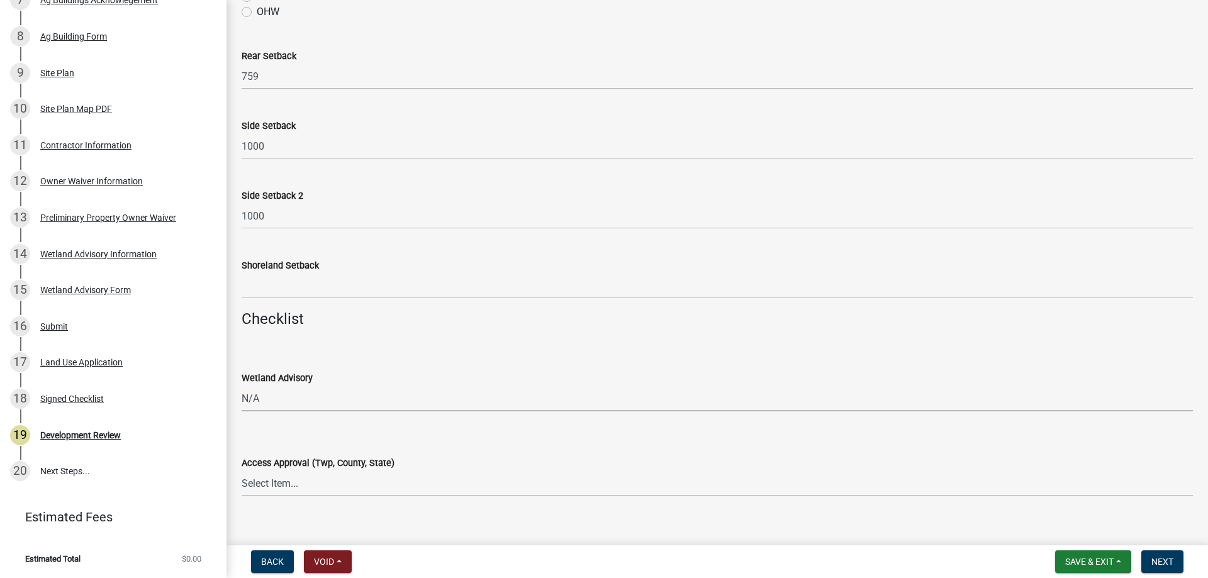
click at [242, 386] on select "Select Item... Yes No OK N/A" at bounding box center [718, 399] width 952 height 26
click at [274, 400] on select "Select Item... Yes No OK N/A" at bounding box center [718, 399] width 952 height 26
click at [242, 386] on select "Select Item... Yes No OK N/A" at bounding box center [718, 399] width 952 height 26
select select "29e042a6-806b-4b88-8ad4-222f55a74e1f"
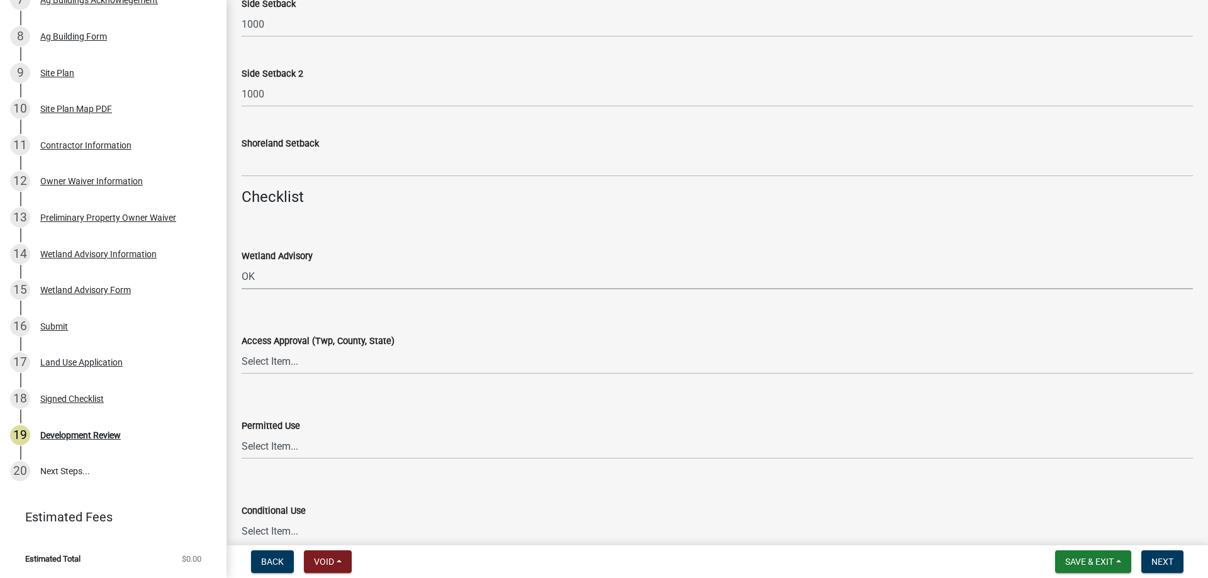
scroll to position [1385, 0]
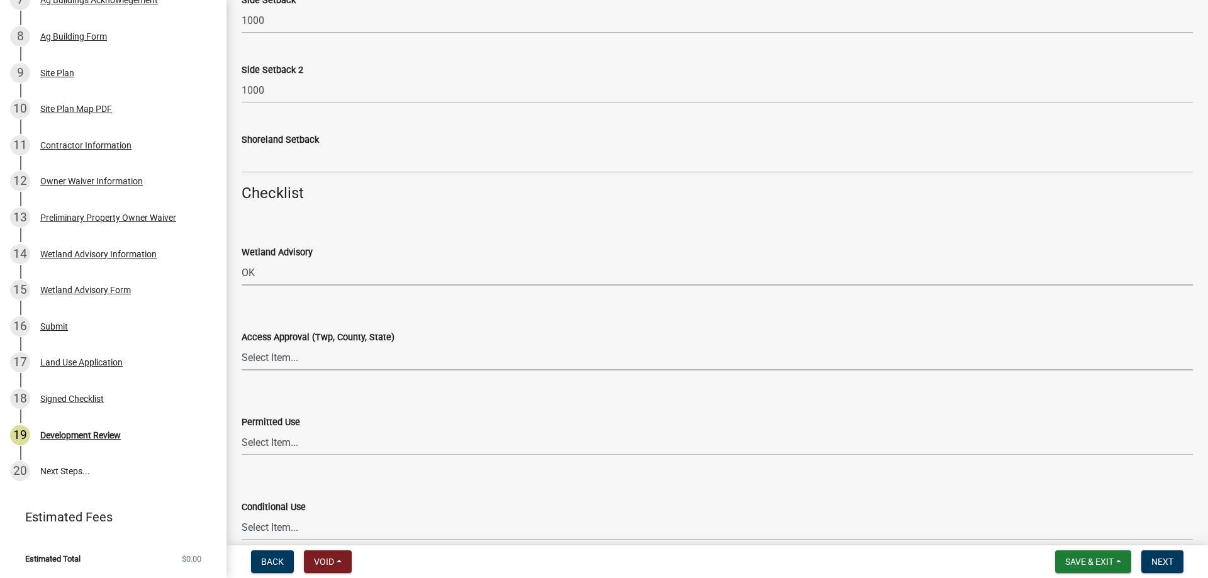
click at [247, 346] on select "Select Item... Yes No OK N/A" at bounding box center [718, 358] width 952 height 26
click at [242, 345] on select "Select Item... Yes No OK N/A" at bounding box center [718, 358] width 952 height 26
select select "72748fc4-3f0a-45e2-b467-dc37e2b15731"
click at [281, 450] on select "Select Item... Yes No OK N/A" at bounding box center [718, 443] width 952 height 26
click at [242, 430] on select "Select Item... Yes No OK N/A" at bounding box center [718, 443] width 952 height 26
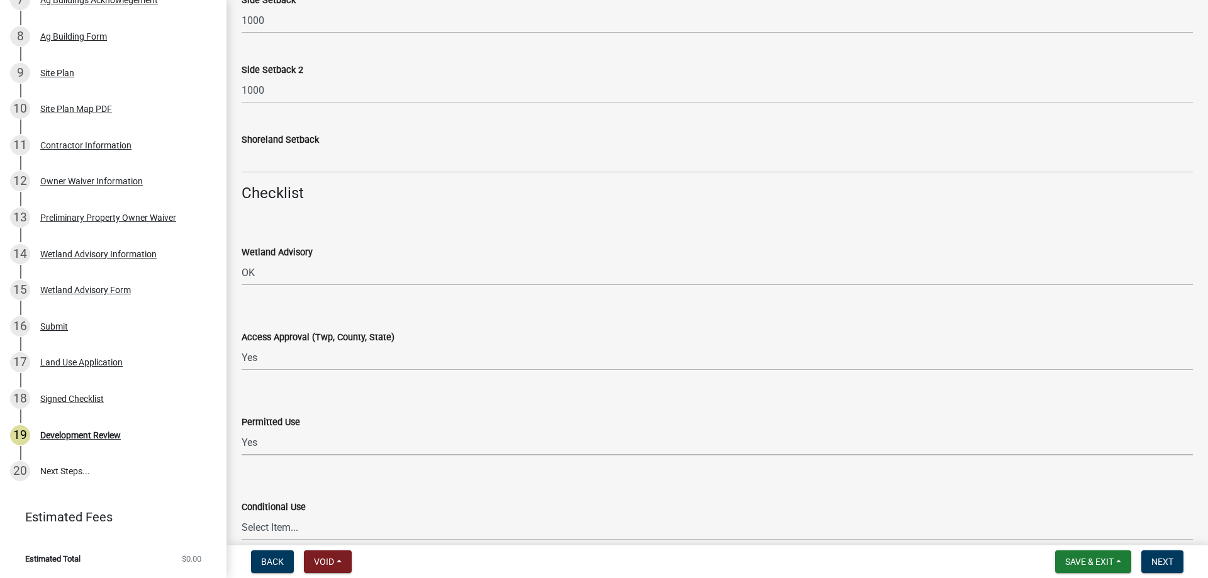
select select "72748fc4-3f0a-45e2-b467-dc37e2b15731"
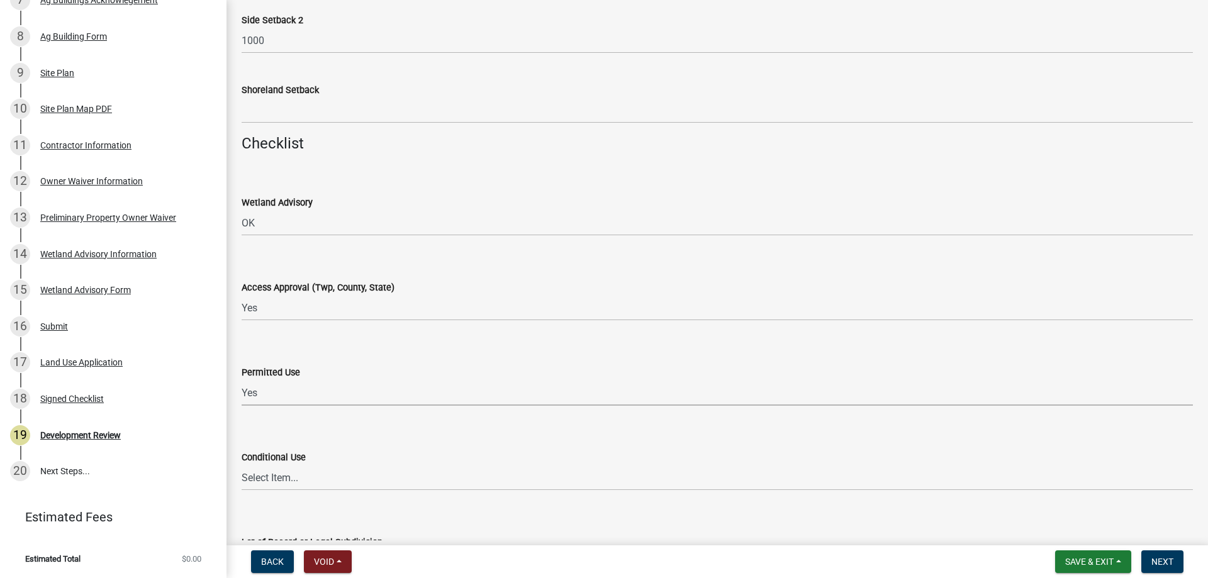
scroll to position [1510, 0]
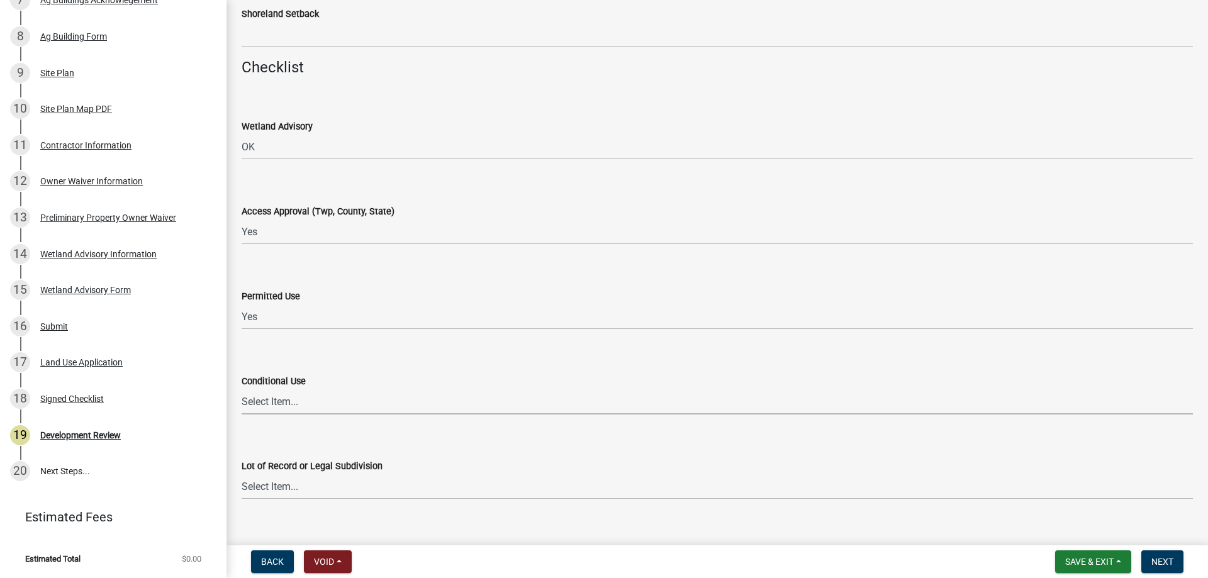
click at [274, 402] on select "Select Item... Yes No OK N/A" at bounding box center [718, 402] width 952 height 26
click at [242, 389] on select "Select Item... Yes No OK N/A" at bounding box center [718, 402] width 952 height 26
select select "886b3fcf-7535-4eb7-bda7-c47490aa8987"
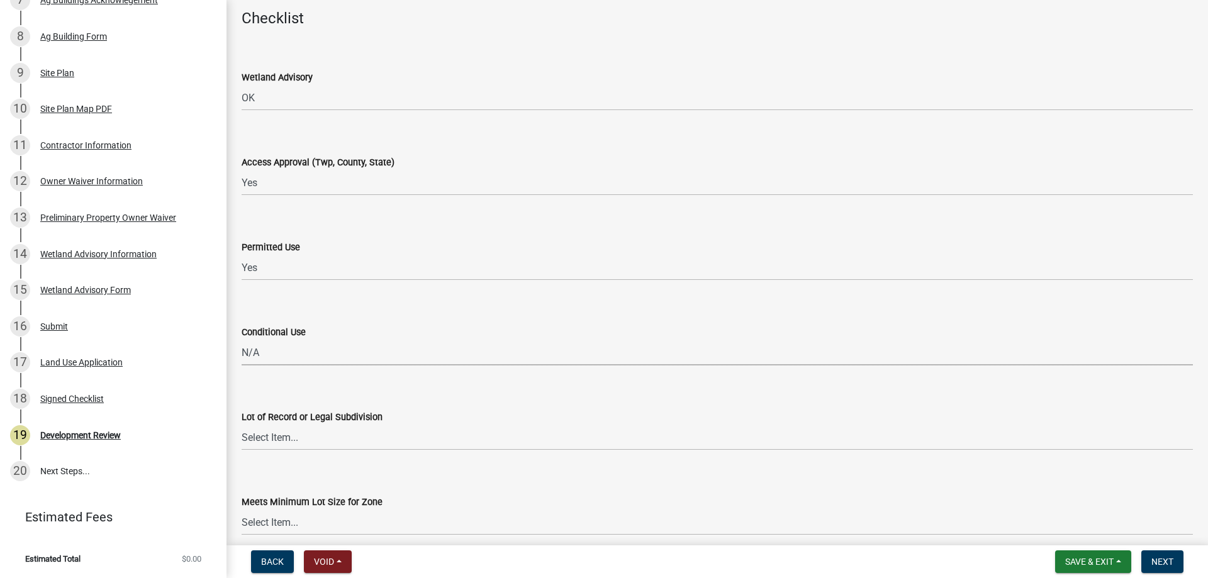
scroll to position [1636, 0]
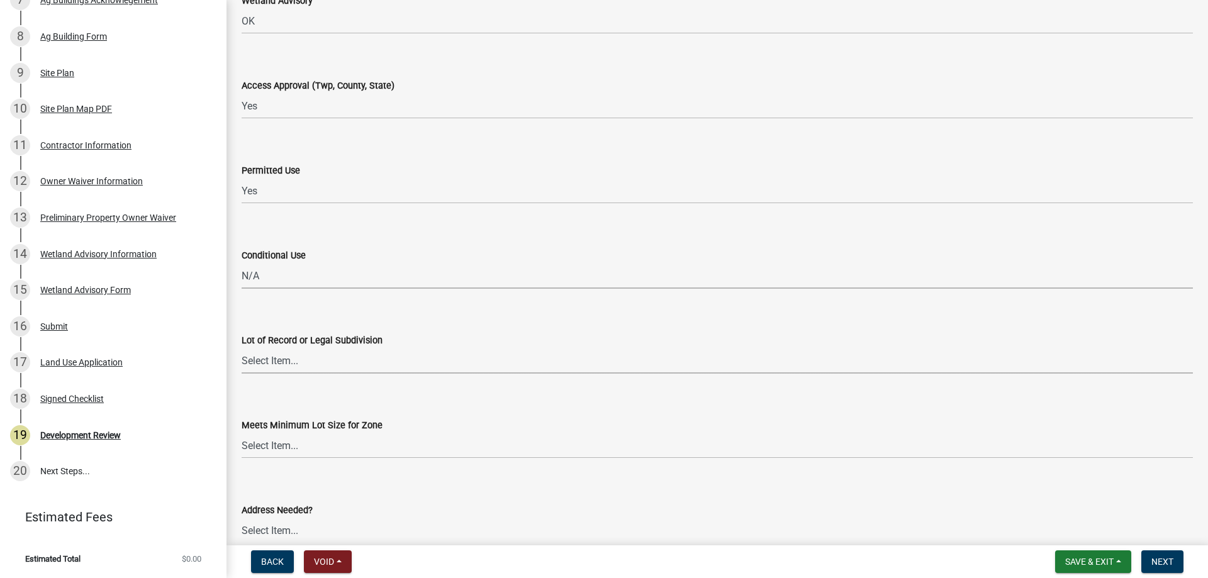
click at [299, 362] on select "Select Item... Yes No OK N/A" at bounding box center [718, 361] width 952 height 26
click at [242, 348] on select "Select Item... Yes No OK N/A" at bounding box center [718, 361] width 952 height 26
select select "29e042a6-806b-4b88-8ad4-222f55a74e1f"
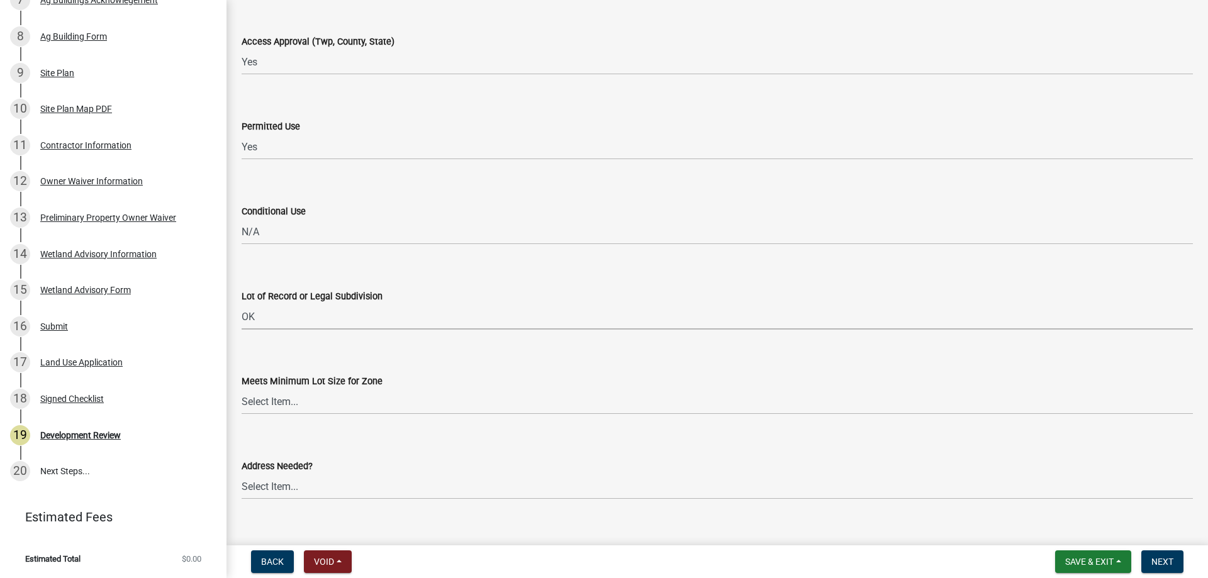
scroll to position [1699, 0]
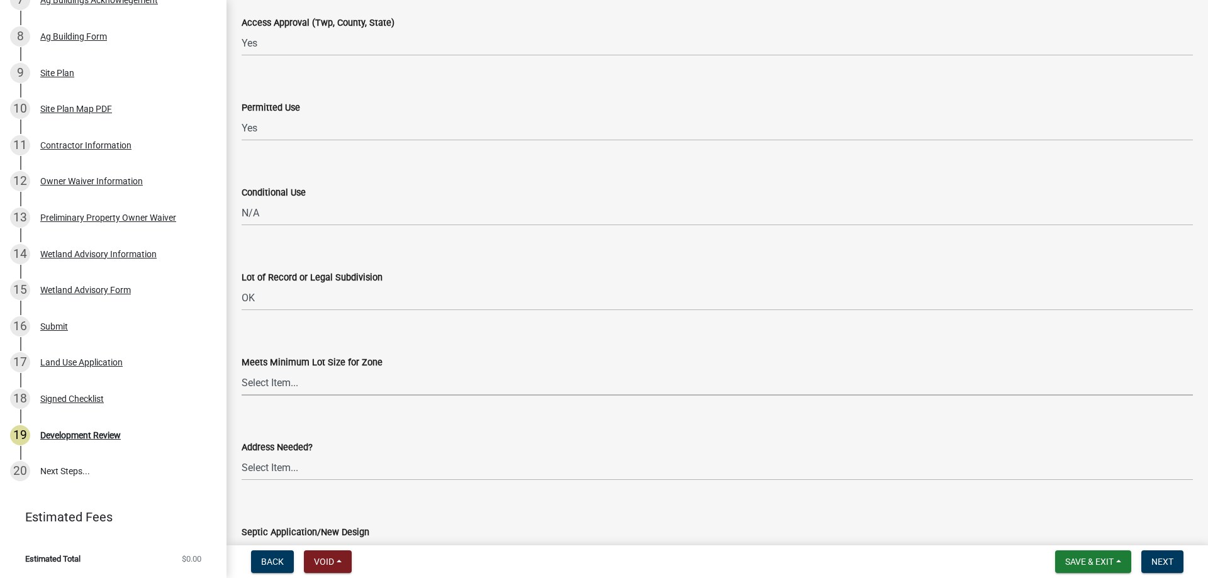
click at [264, 376] on select "Select Item... Yes No OK N/A" at bounding box center [718, 383] width 952 height 26
click at [242, 370] on select "Select Item... Yes No OK N/A" at bounding box center [718, 383] width 952 height 26
select select "29e042a6-806b-4b88-8ad4-222f55a74e1f"
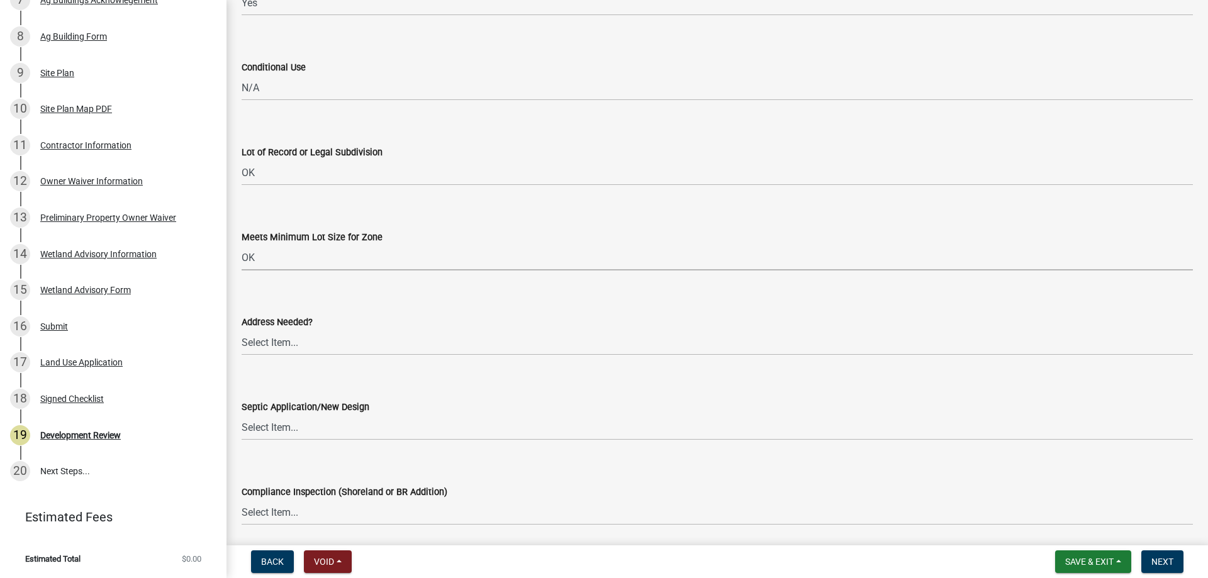
scroll to position [1825, 0]
click at [272, 335] on select "Select Item... Yes No OK N/A" at bounding box center [718, 342] width 952 height 26
click at [242, 329] on select "Select Item... Yes No OK N/A" at bounding box center [718, 342] width 952 height 26
select select "445341f5-2b7a-4e9a-a8a7-43788b572440"
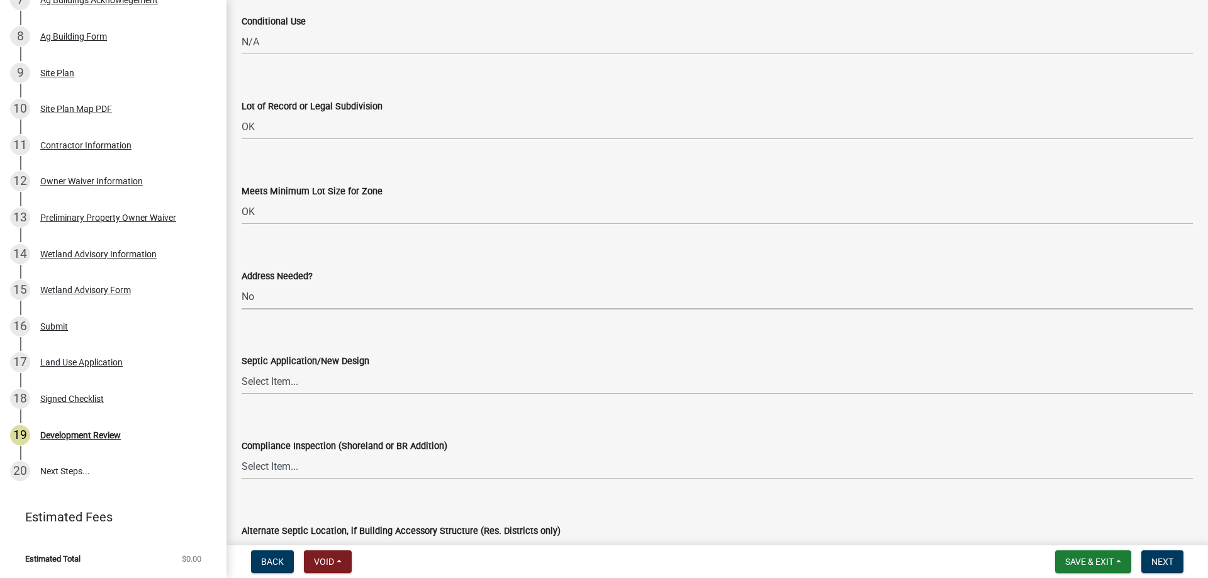
scroll to position [1951, 0]
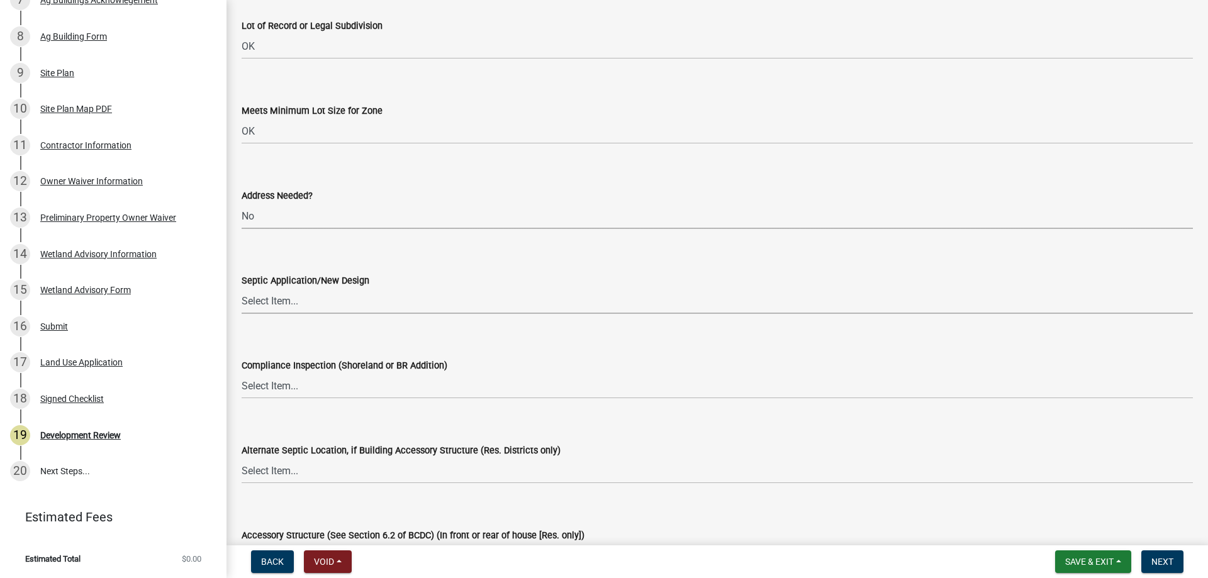
click at [280, 301] on select "Select Item... Yes No OK N/A" at bounding box center [718, 301] width 952 height 26
click at [242, 288] on select "Select Item... Yes No OK N/A" at bounding box center [718, 301] width 952 height 26
select select "886b3fcf-7535-4eb7-bda7-c47490aa8987"
click at [259, 391] on select "Select Item... Yes No OK N/A" at bounding box center [718, 386] width 952 height 26
click at [242, 373] on select "Select Item... Yes No OK N/A" at bounding box center [718, 386] width 952 height 26
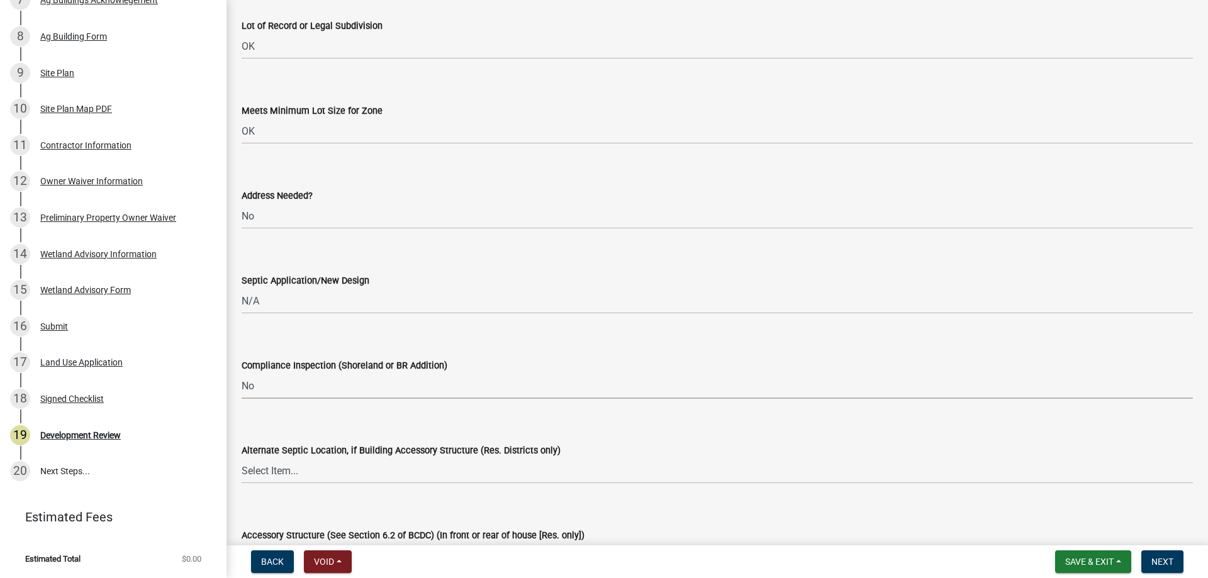
select select "445341f5-2b7a-4e9a-a8a7-43788b572440"
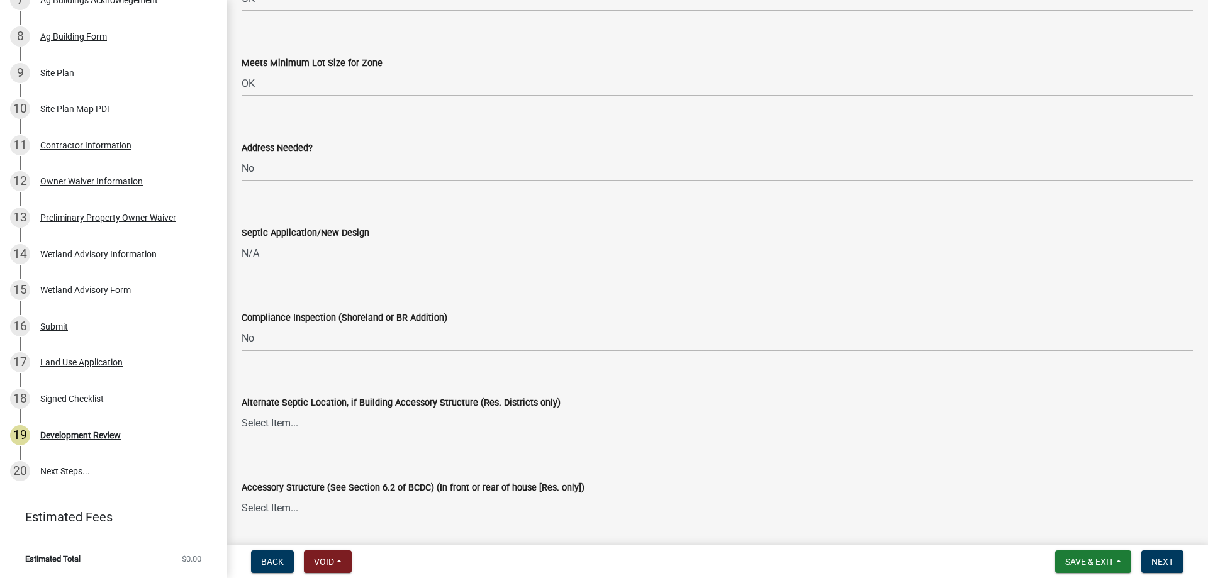
scroll to position [2077, 0]
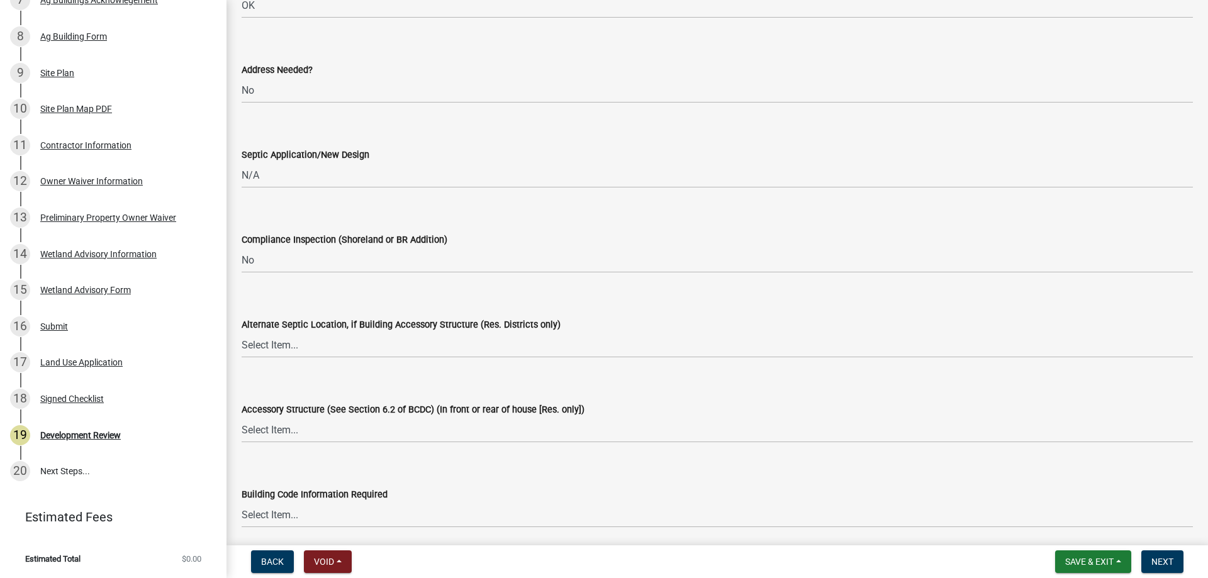
click at [272, 330] on div "Alternate Septic Location, if Building Accessory Structure (Res. Districts only)" at bounding box center [718, 324] width 952 height 15
click at [269, 352] on select "Select Item... Yes No OK N/A" at bounding box center [718, 345] width 952 height 26
click at [242, 332] on select "Select Item... Yes No OK N/A" at bounding box center [718, 345] width 952 height 26
select select "445341f5-2b7a-4e9a-a8a7-43788b572440"
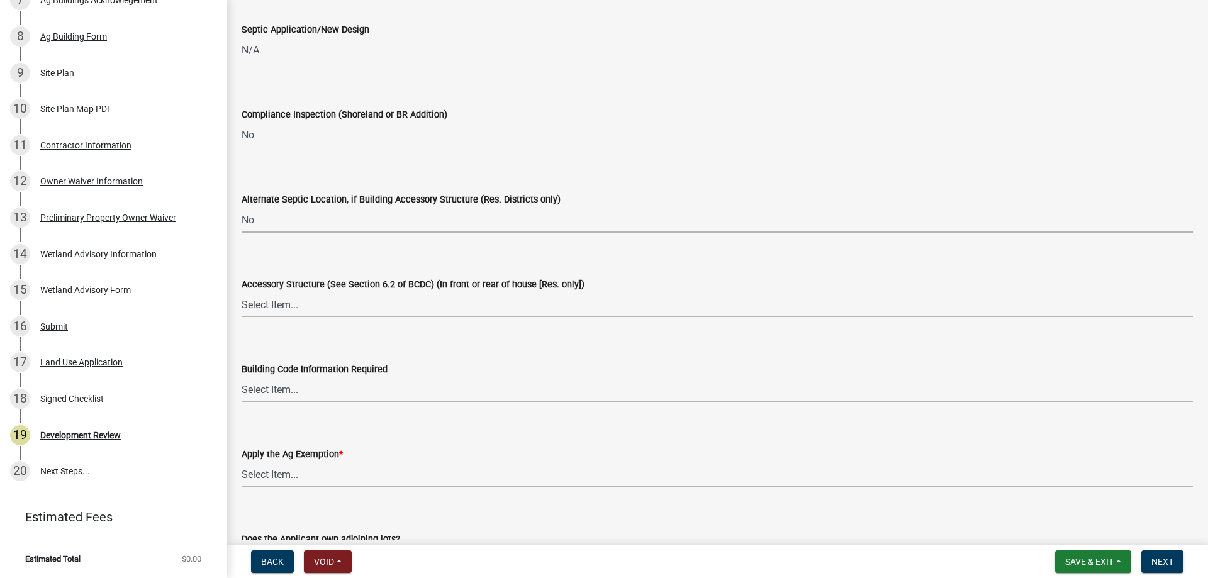
scroll to position [2203, 0]
click at [278, 314] on select "Select Item... Yes No OK N/A" at bounding box center [718, 304] width 952 height 26
click at [242, 291] on select "Select Item... Yes No OK N/A" at bounding box center [718, 304] width 952 height 26
select select "445341f5-2b7a-4e9a-a8a7-43788b572440"
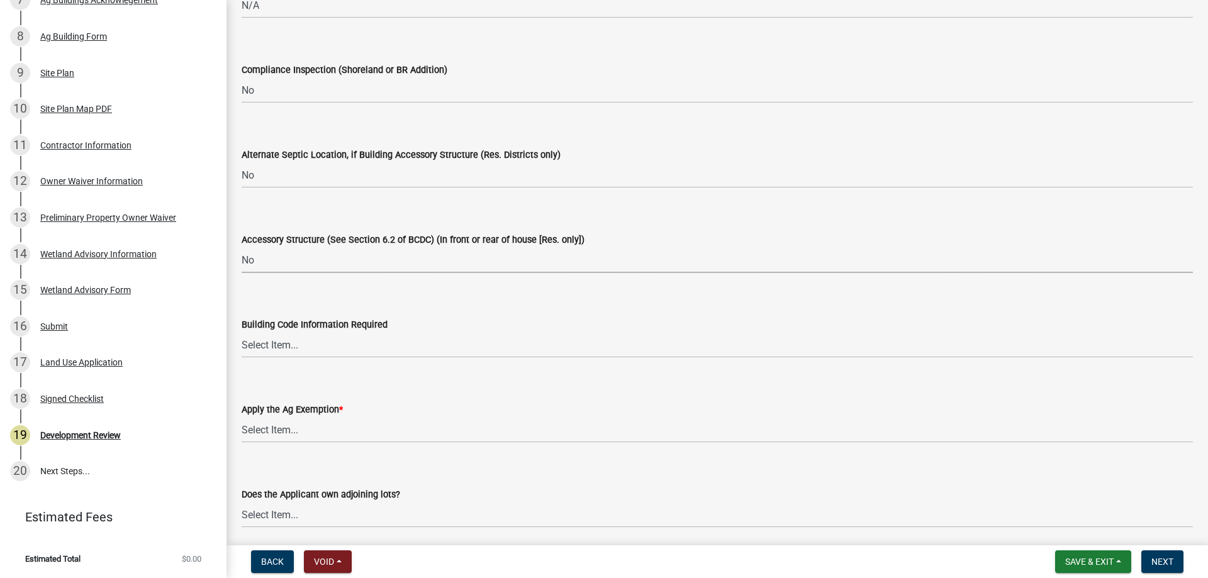
scroll to position [2266, 0]
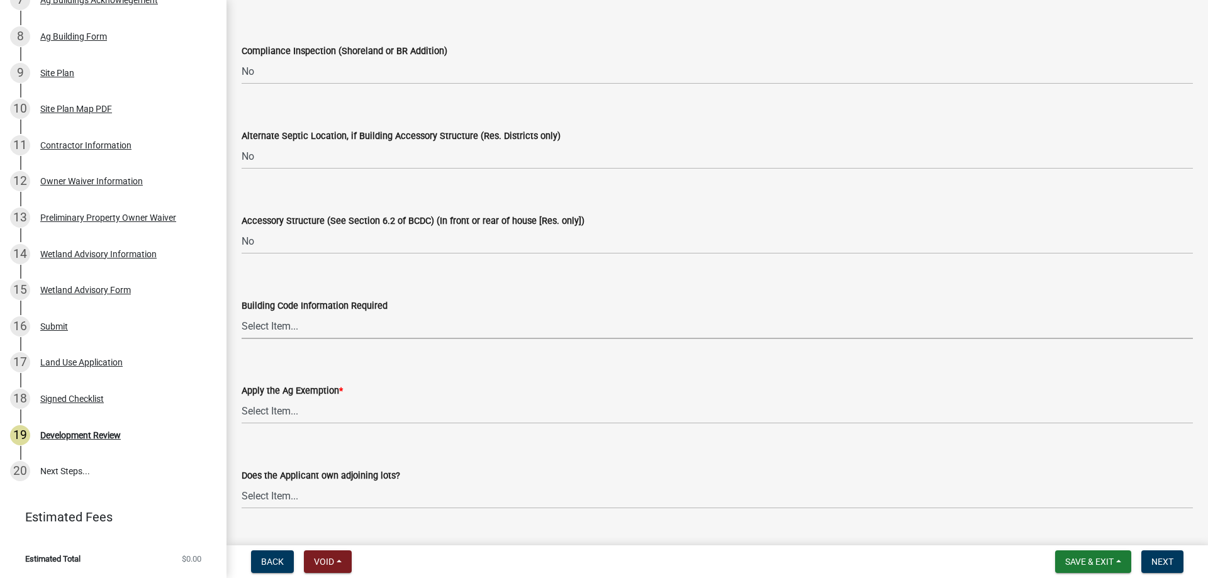
click at [266, 326] on select "Select Item... Yes No OK N/A" at bounding box center [718, 326] width 952 height 26
click at [242, 313] on select "Select Item... Yes No OK N/A" at bounding box center [718, 326] width 952 height 26
select select "445341f5-2b7a-4e9a-a8a7-43788b572440"
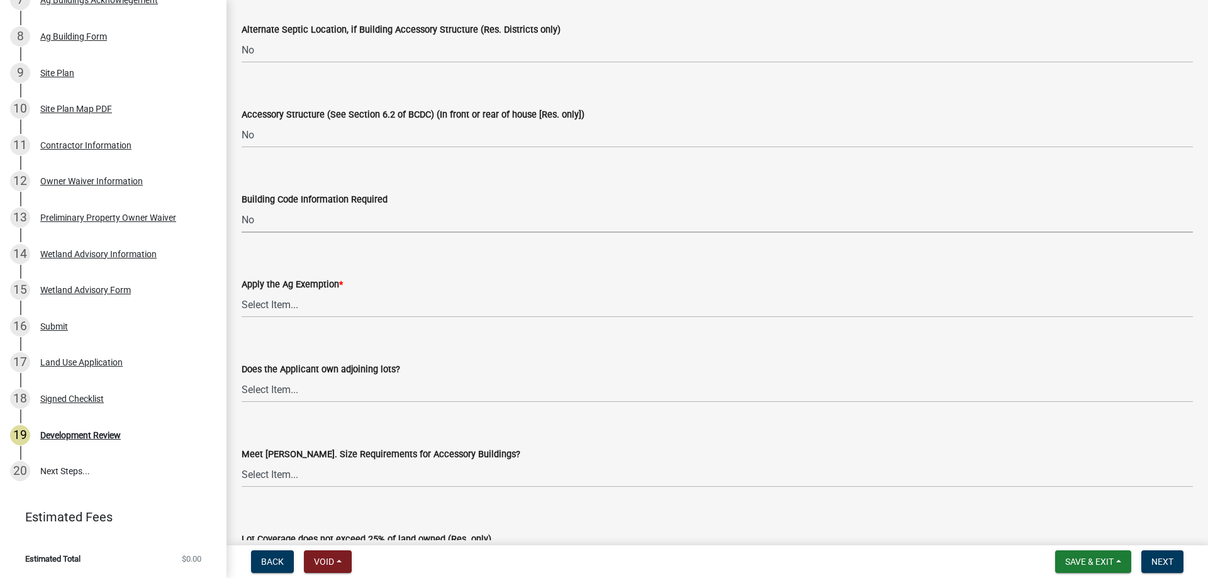
scroll to position [2391, 0]
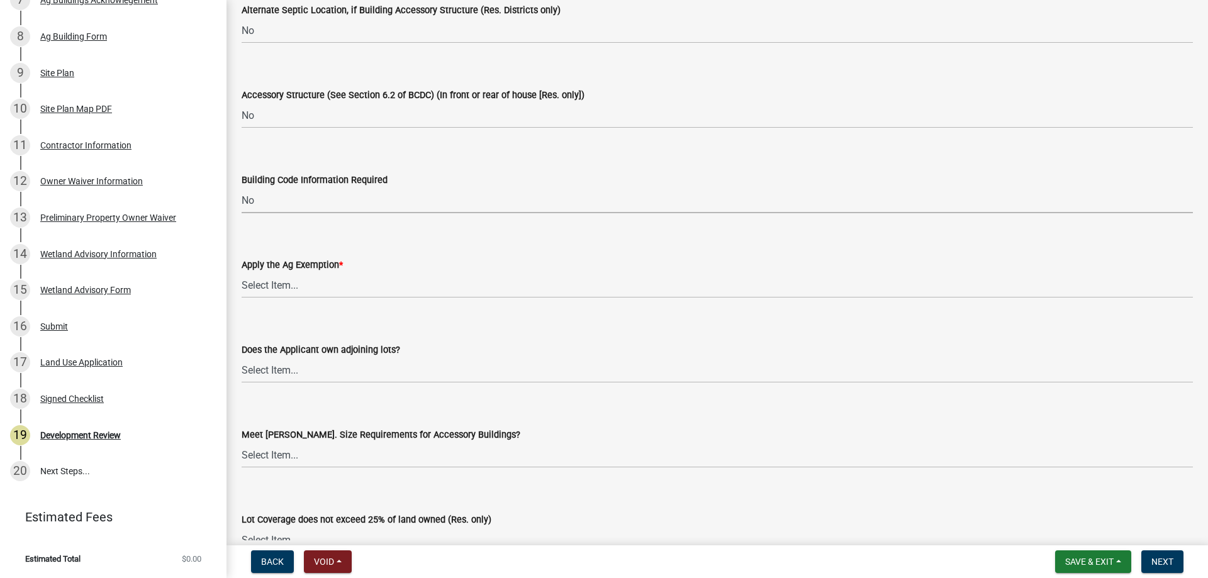
drag, startPoint x: 269, startPoint y: 271, endPoint x: 266, endPoint y: 283, distance: 11.8
click at [267, 280] on div "Apply the Ag Exemption * Select Item... Yes No" at bounding box center [718, 277] width 952 height 41
click at [266, 284] on select "Select Item... Yes No" at bounding box center [718, 285] width 952 height 26
click at [242, 272] on select "Select Item... Yes No" at bounding box center [718, 285] width 952 height 26
select select "69b43f8e-ae61-4877-9f21-de52480dbf6d"
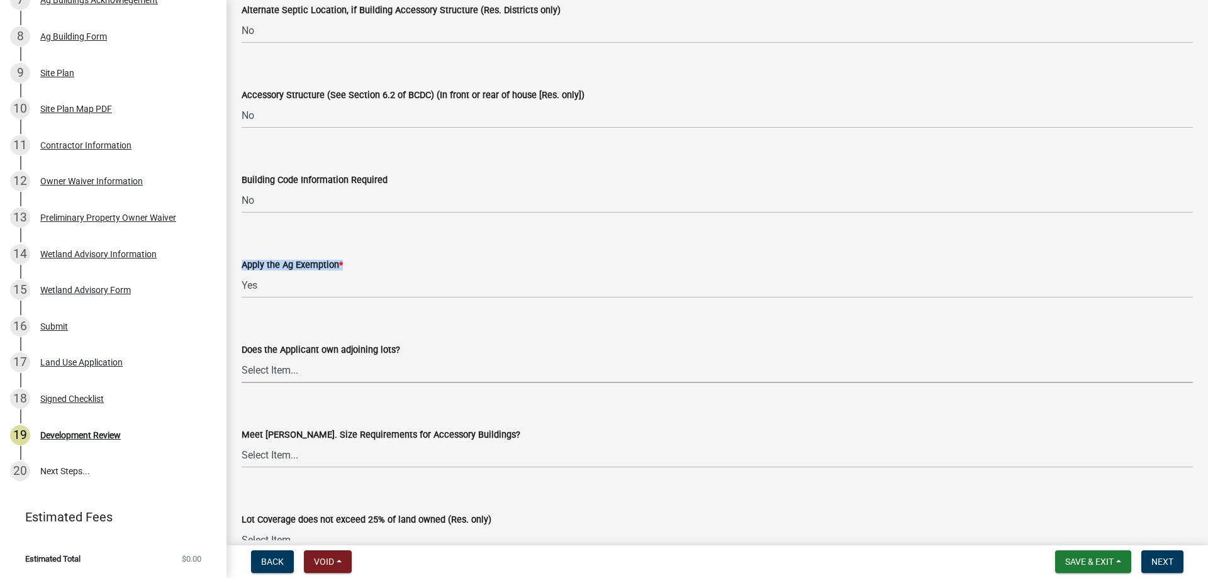
click at [264, 375] on select "Select Item... Yes No OK N/A" at bounding box center [718, 370] width 952 height 26
click at [242, 357] on select "Select Item... Yes No OK N/A" at bounding box center [718, 370] width 952 height 26
click at [267, 377] on select "Select Item... Yes No OK N/A" at bounding box center [718, 370] width 952 height 26
click at [242, 357] on select "Select Item... Yes No OK N/A" at bounding box center [718, 370] width 952 height 26
select select "72748fc4-3f0a-45e2-b467-dc37e2b15731"
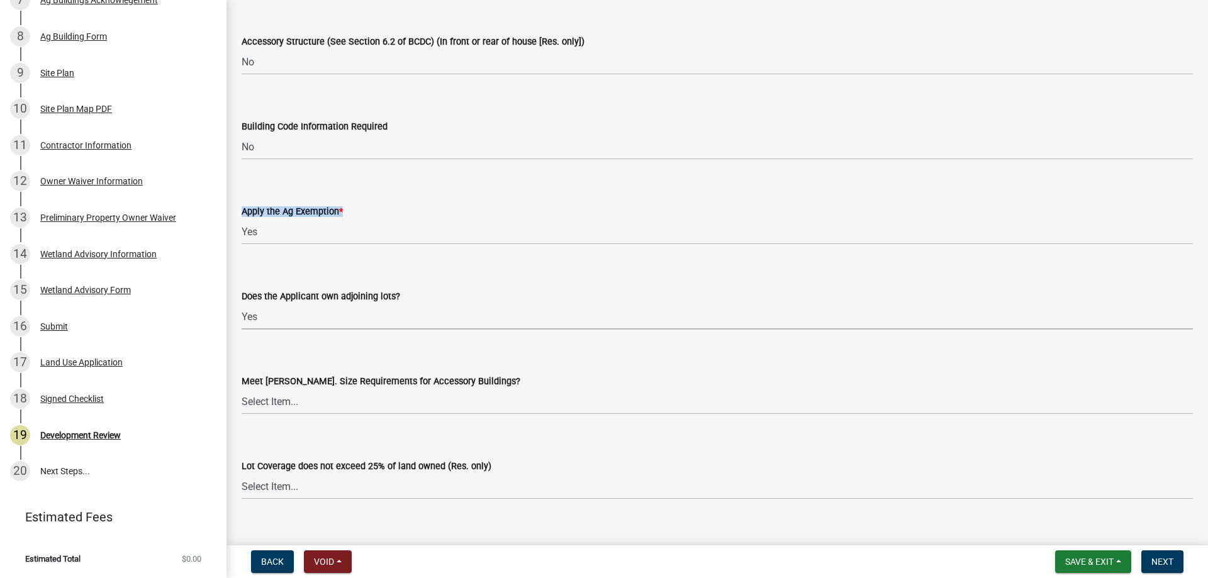
scroll to position [2517, 0]
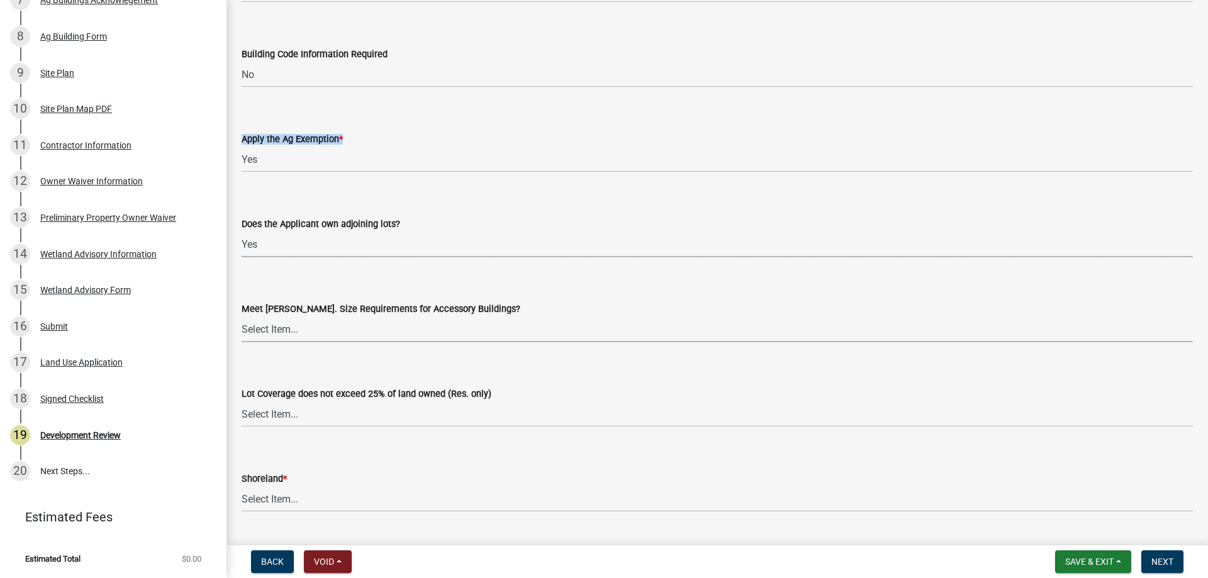
click at [323, 331] on select "Select Item... Yes No OK N/A" at bounding box center [718, 330] width 952 height 26
click at [242, 317] on select "Select Item... Yes No OK N/A" at bounding box center [718, 330] width 952 height 26
select select "29e042a6-806b-4b88-8ad4-222f55a74e1f"
click at [285, 420] on select "Select Item... Yes No OK N/A" at bounding box center [718, 415] width 952 height 26
click at [242, 402] on select "Select Item... Yes No OK N/A" at bounding box center [718, 415] width 952 height 26
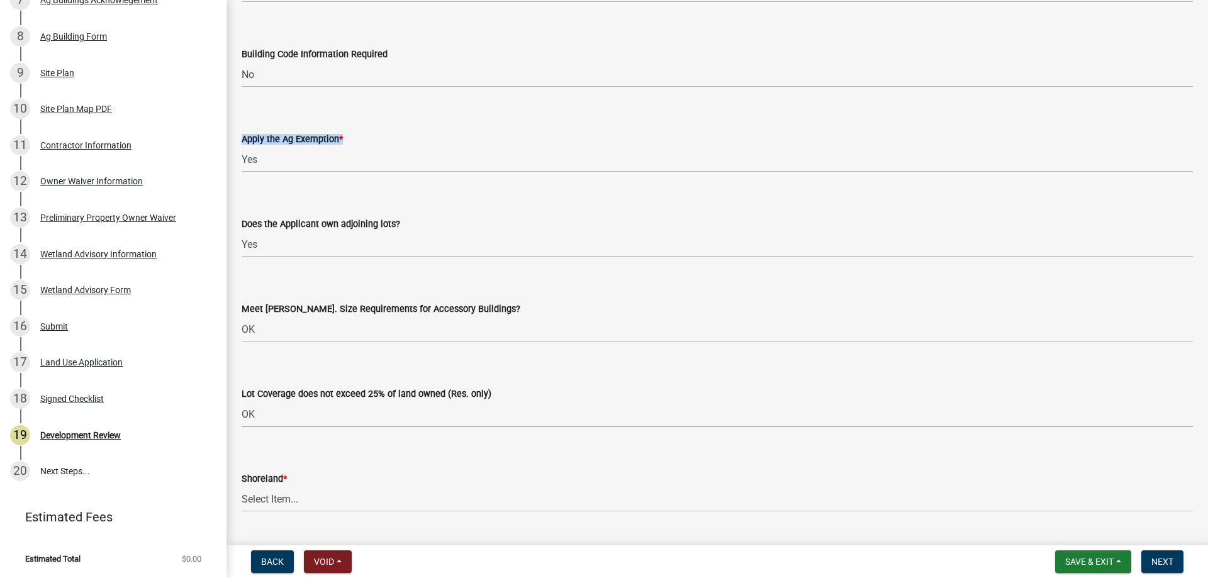
select select "29e042a6-806b-4b88-8ad4-222f55a74e1f"
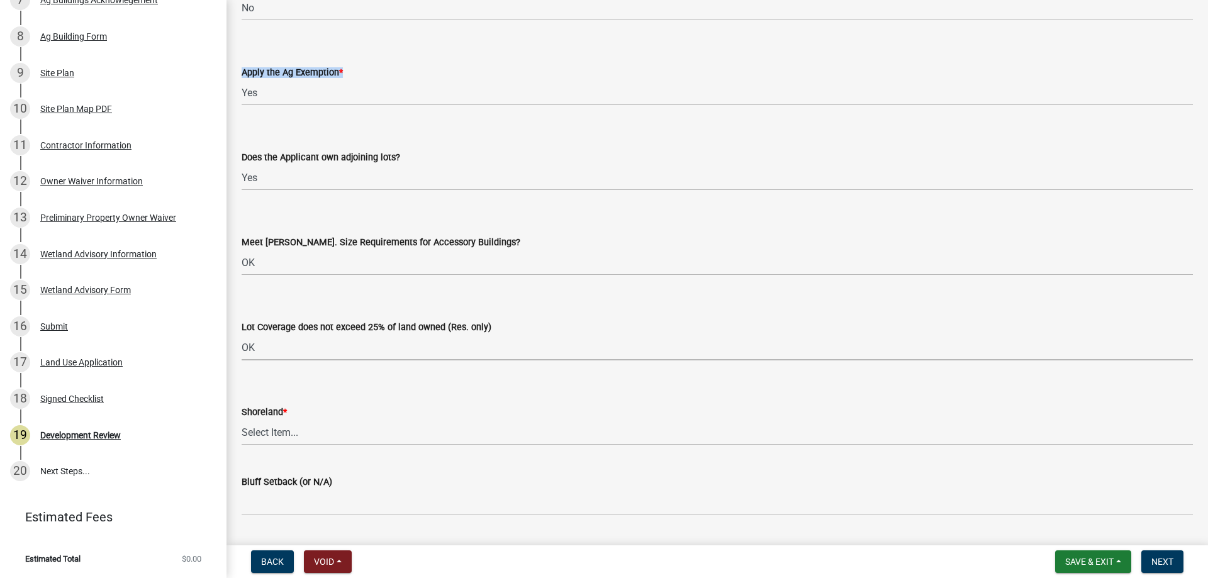
scroll to position [2643, 0]
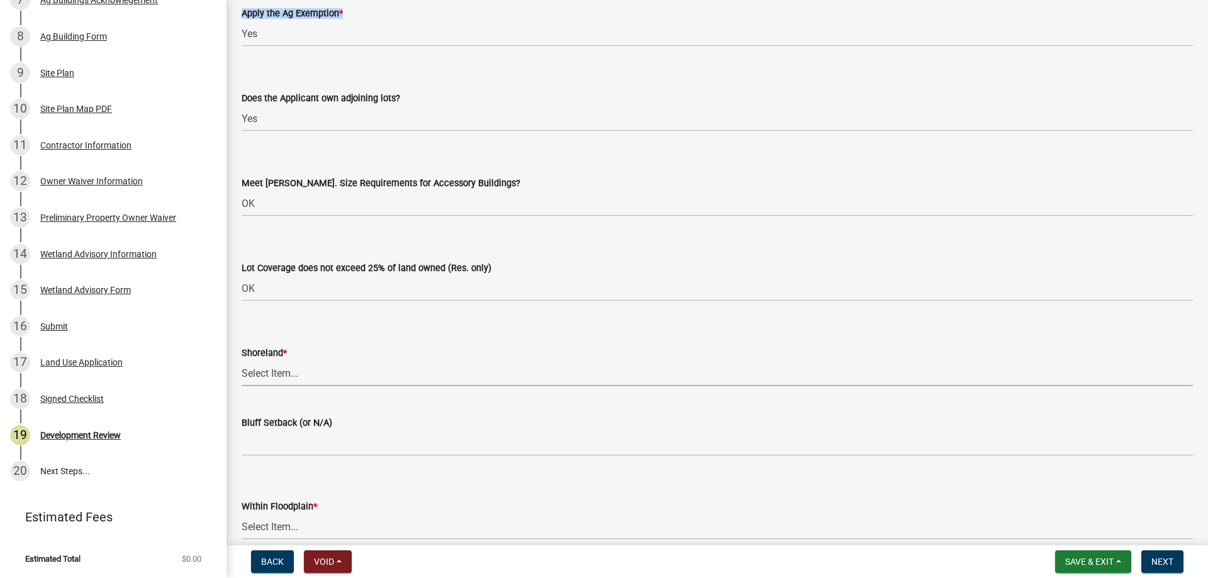
click at [258, 386] on select "Select Item... Yes No OK N/A" at bounding box center [718, 374] width 952 height 26
click at [242, 361] on select "Select Item... Yes No OK N/A" at bounding box center [718, 374] width 952 height 26
select select "886b3fcf-7535-4eb7-bda7-c47490aa8987"
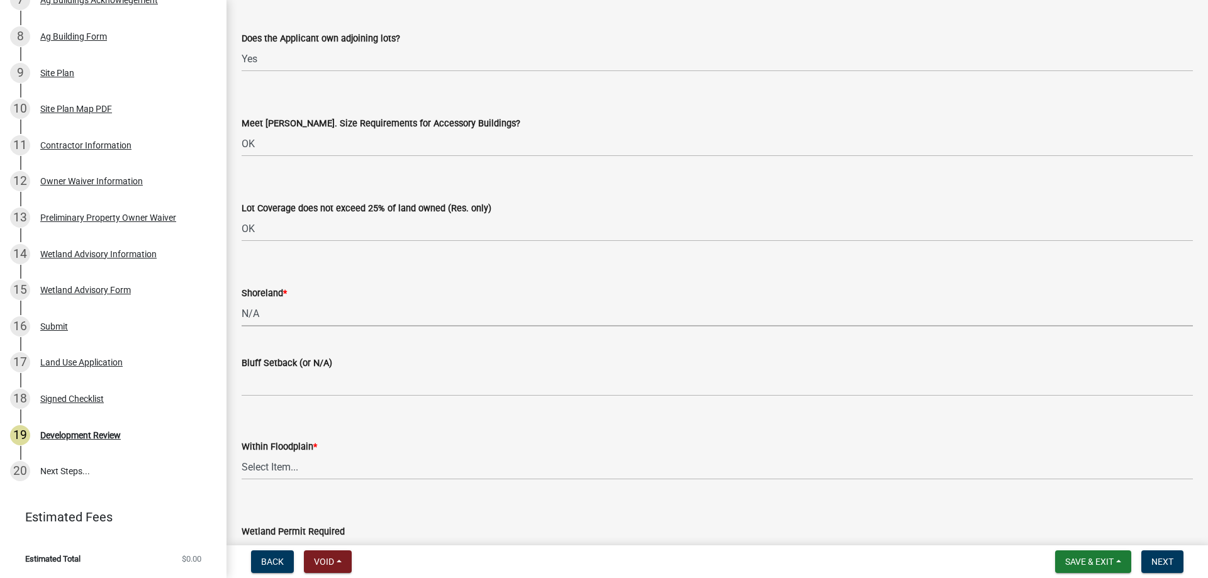
scroll to position [2769, 0]
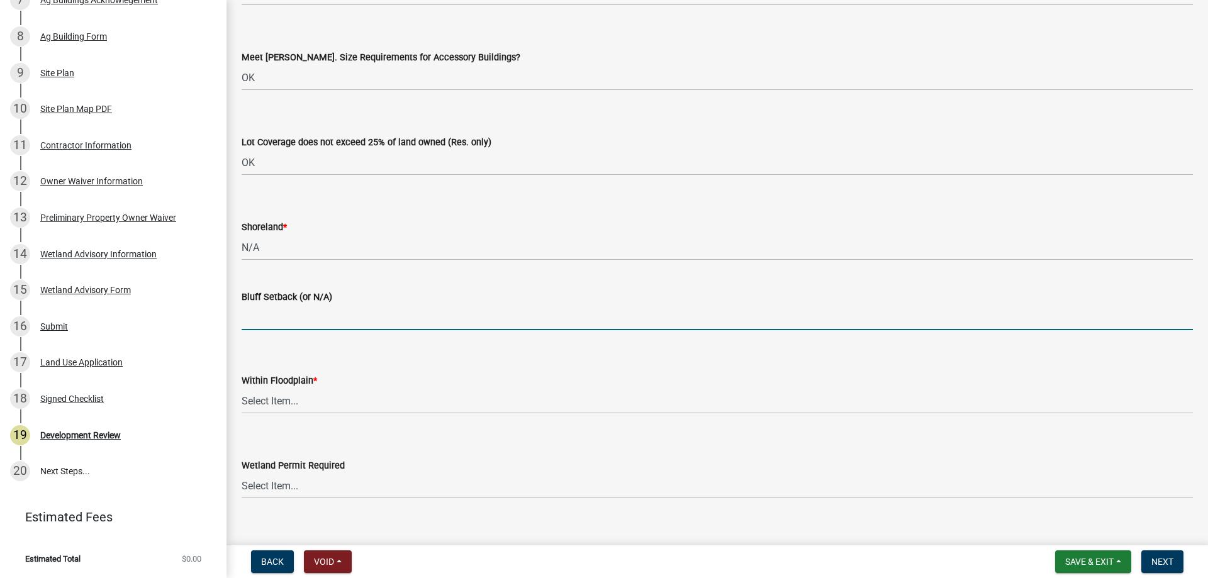
click at [280, 320] on input "Bluff Setback (or N/A)" at bounding box center [718, 318] width 952 height 26
type input "n"
type input "N/A"
click at [281, 410] on select "Select Item... Yes No OK N/A" at bounding box center [718, 401] width 952 height 26
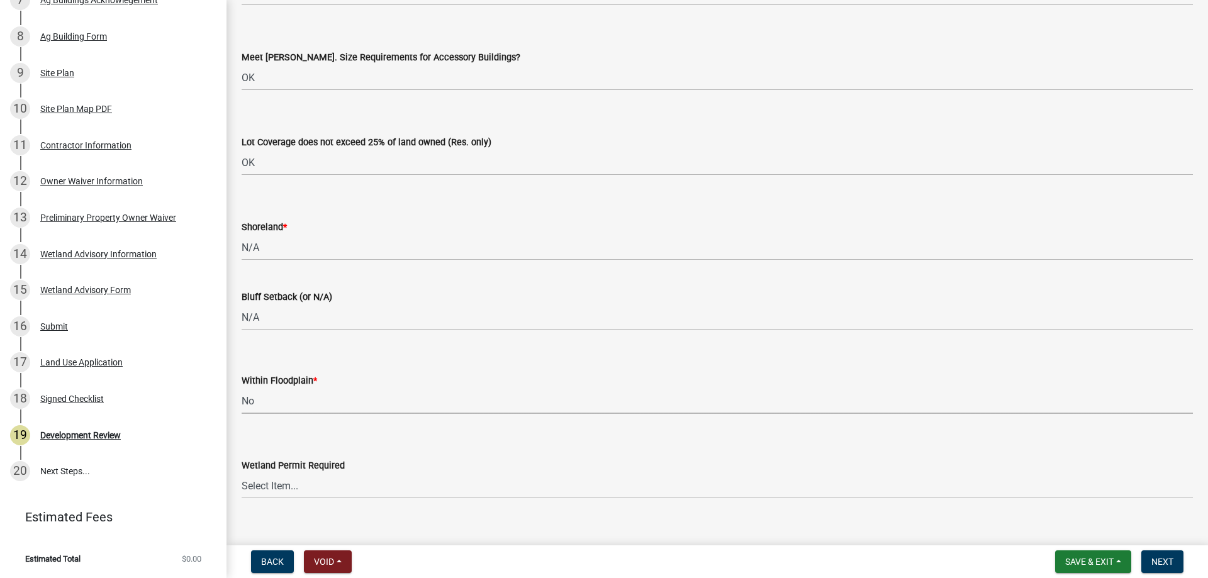
click at [242, 388] on select "Select Item... Yes No OK N/A" at bounding box center [718, 401] width 952 height 26
select select "445341f5-2b7a-4e9a-a8a7-43788b572440"
click at [272, 481] on select "Select Item... Yes No" at bounding box center [718, 486] width 952 height 26
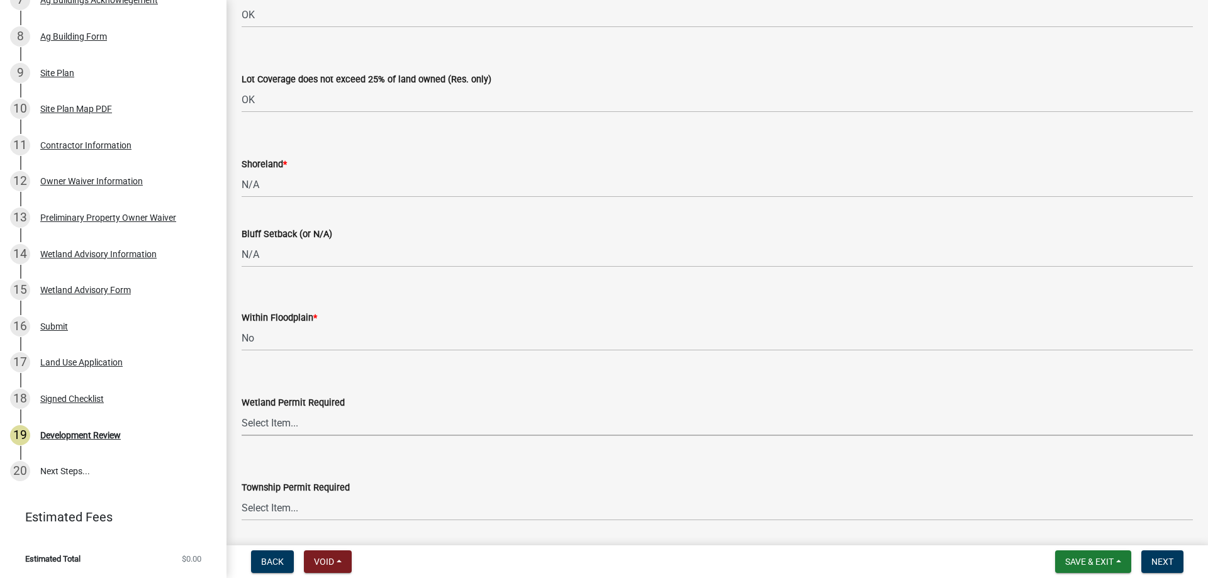
click at [266, 429] on select "Select Item... Yes No" at bounding box center [718, 423] width 952 height 26
click at [242, 410] on select "Select Item... Yes No" at bounding box center [718, 423] width 952 height 26
select select "58818da3-c200-45fa-b10d-5f5c42909306"
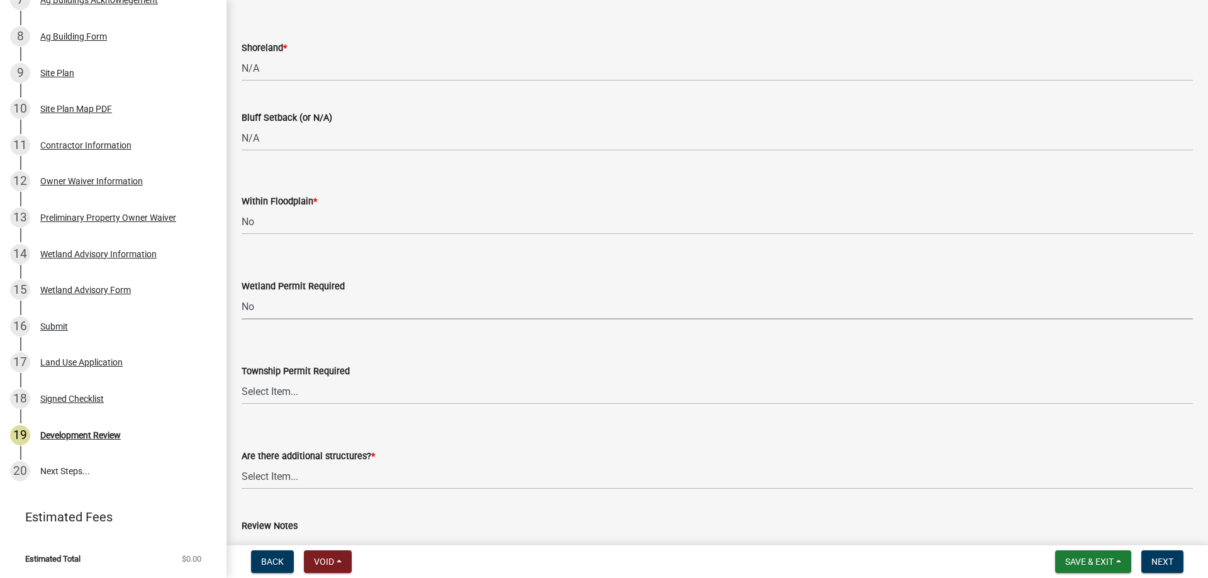
scroll to position [2958, 0]
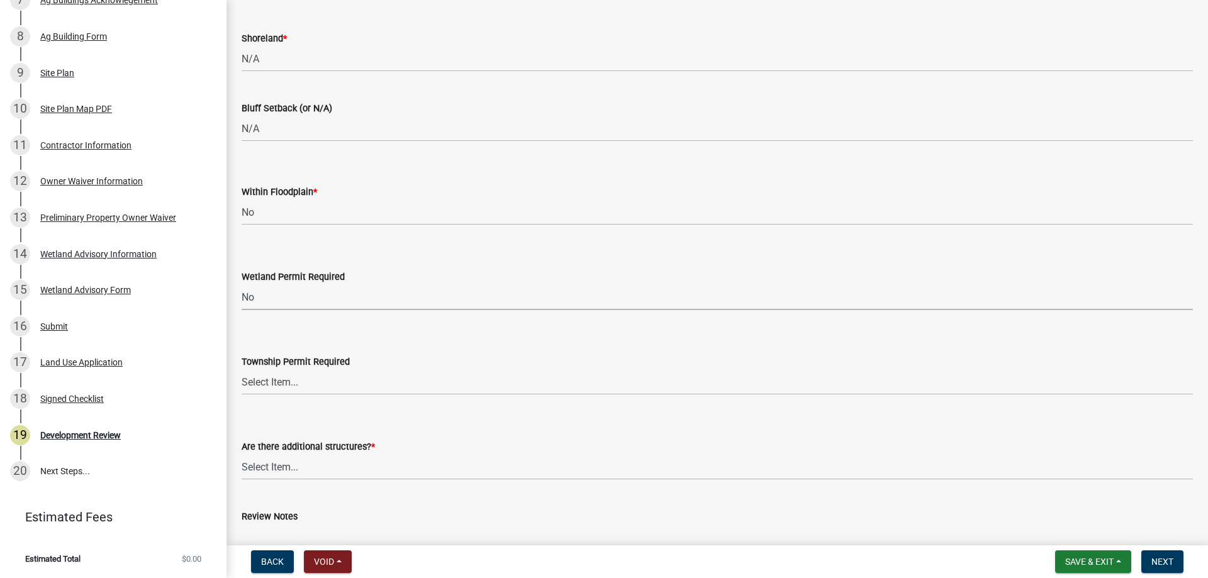
click at [262, 366] on label "Township Permit Required" at bounding box center [296, 362] width 108 height 9
click at [262, 369] on select "Select Item... Yes No" at bounding box center [718, 382] width 952 height 26
click at [264, 388] on select "Select Item... Yes No" at bounding box center [718, 382] width 952 height 26
click at [242, 369] on select "Select Item... Yes No" at bounding box center [718, 382] width 952 height 26
select select "b3d485fe-2f4a-4244-ab71-e3ff68bf5b58"
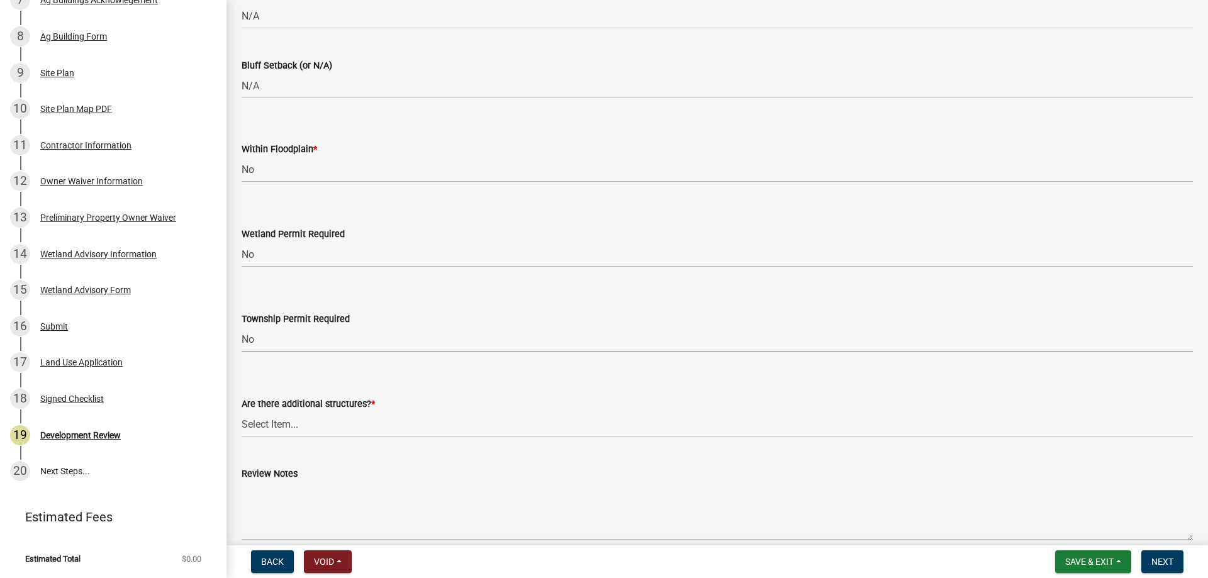
scroll to position [3021, 0]
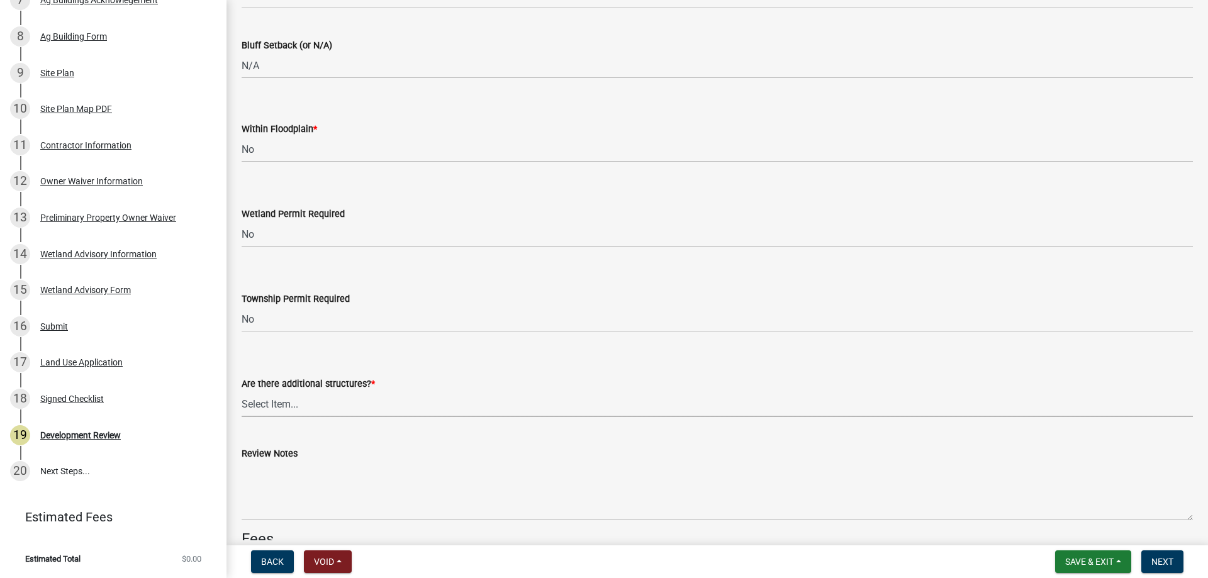
click at [275, 405] on select "Select Item... Yes No" at bounding box center [718, 404] width 952 height 26
click at [242, 391] on select "Select Item... Yes No" at bounding box center [718, 404] width 952 height 26
select select "3b637cc4-ed0a-4d27-997c-adf22bb05159"
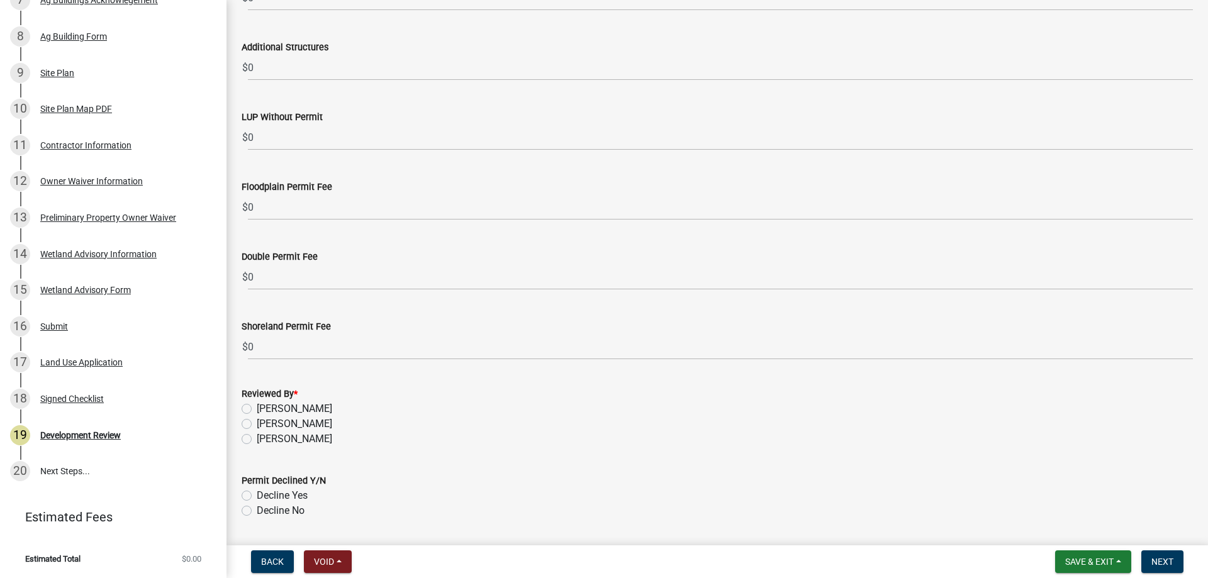
scroll to position [3713, 0]
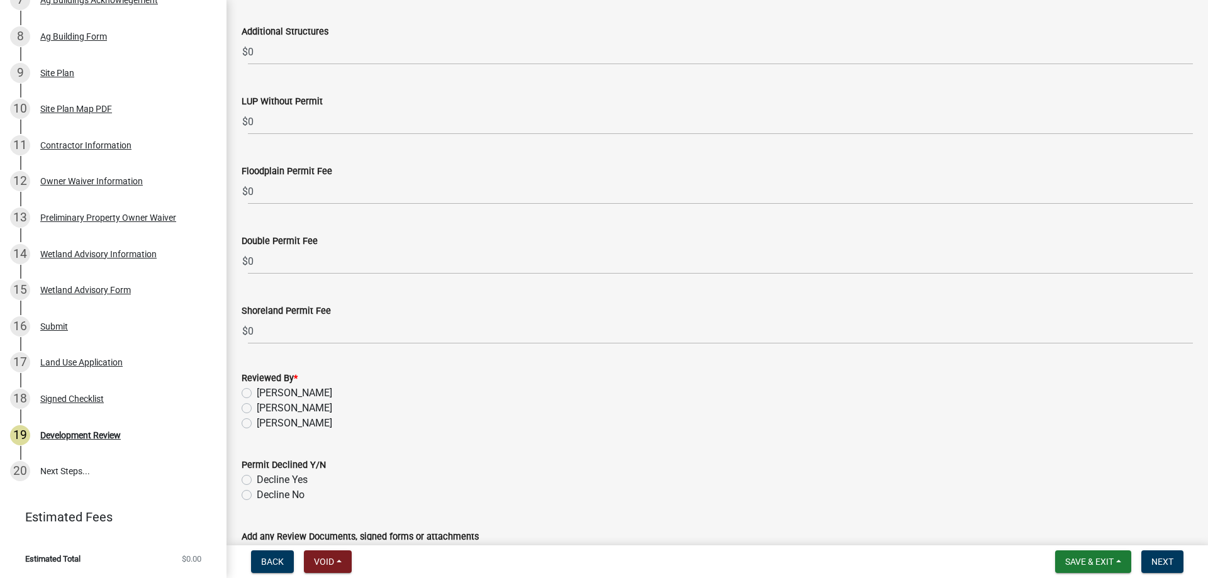
click at [257, 423] on label "[PERSON_NAME]" at bounding box center [295, 423] width 76 height 15
click at [257, 423] on input "[PERSON_NAME]" at bounding box center [261, 420] width 8 height 8
radio input "true"
click at [257, 495] on label "Decline No" at bounding box center [281, 495] width 48 height 15
click at [257, 495] on input "Decline No" at bounding box center [261, 492] width 8 height 8
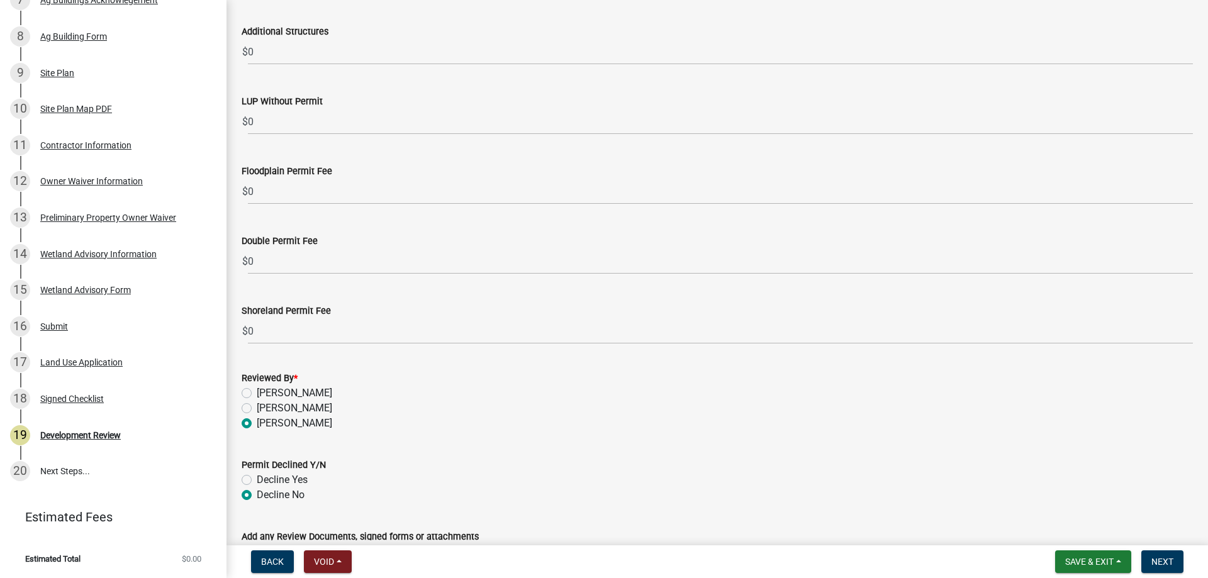
radio input "true"
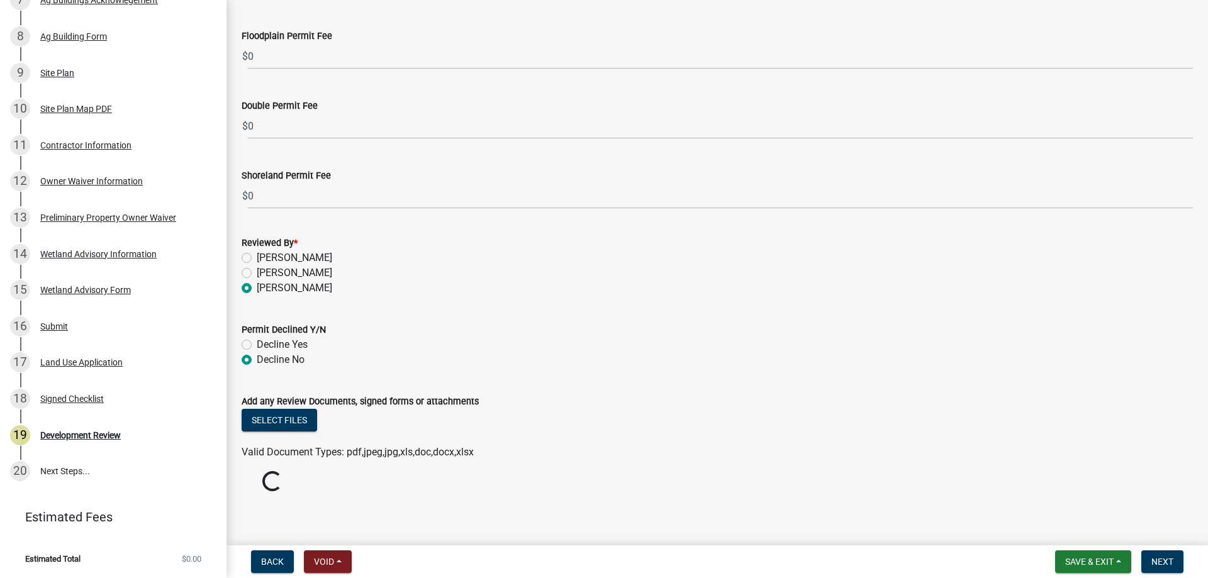
scroll to position [3850, 0]
click at [281, 407] on div "Add any Review Documents, signed forms or attachments" at bounding box center [718, 399] width 952 height 15
click at [285, 420] on button "Select files" at bounding box center [280, 418] width 76 height 23
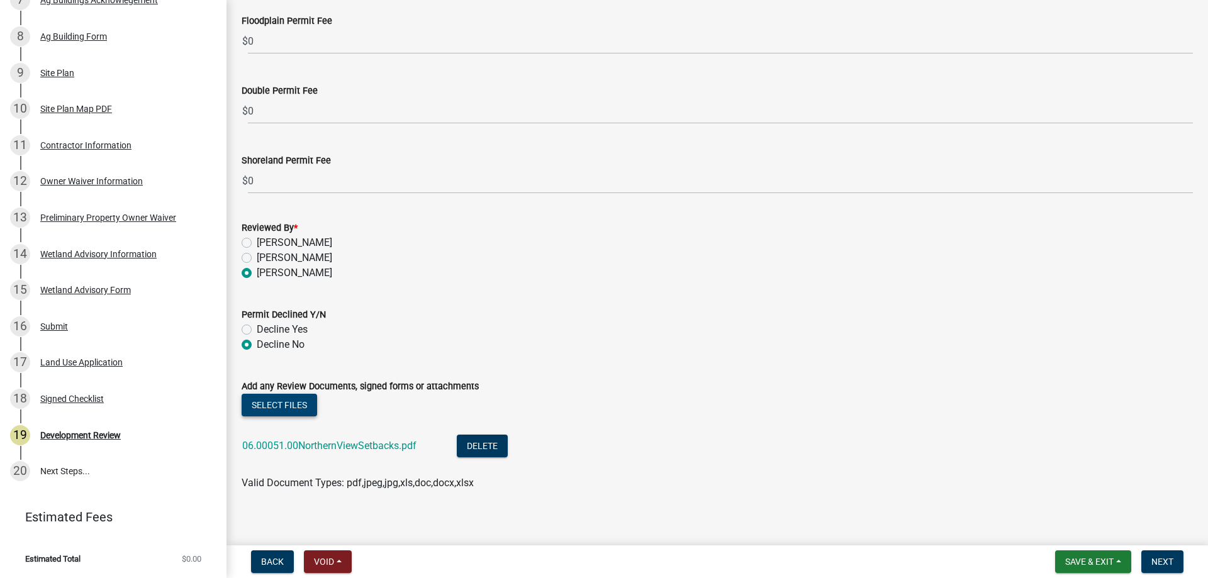
scroll to position [3874, 0]
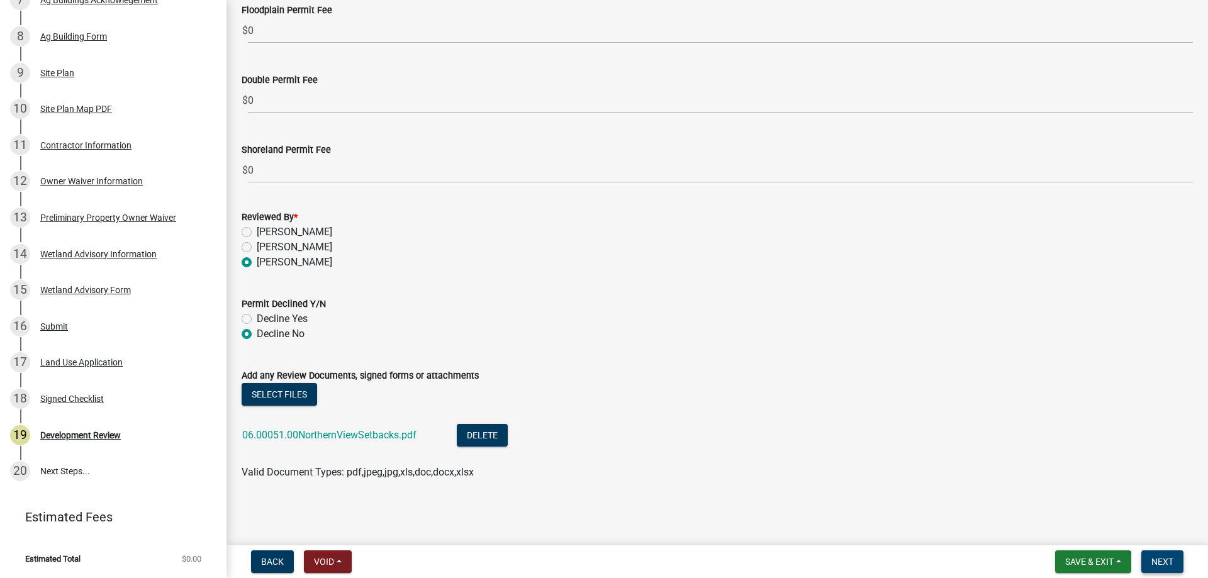
click at [1169, 564] on span "Next" at bounding box center [1163, 562] width 22 height 10
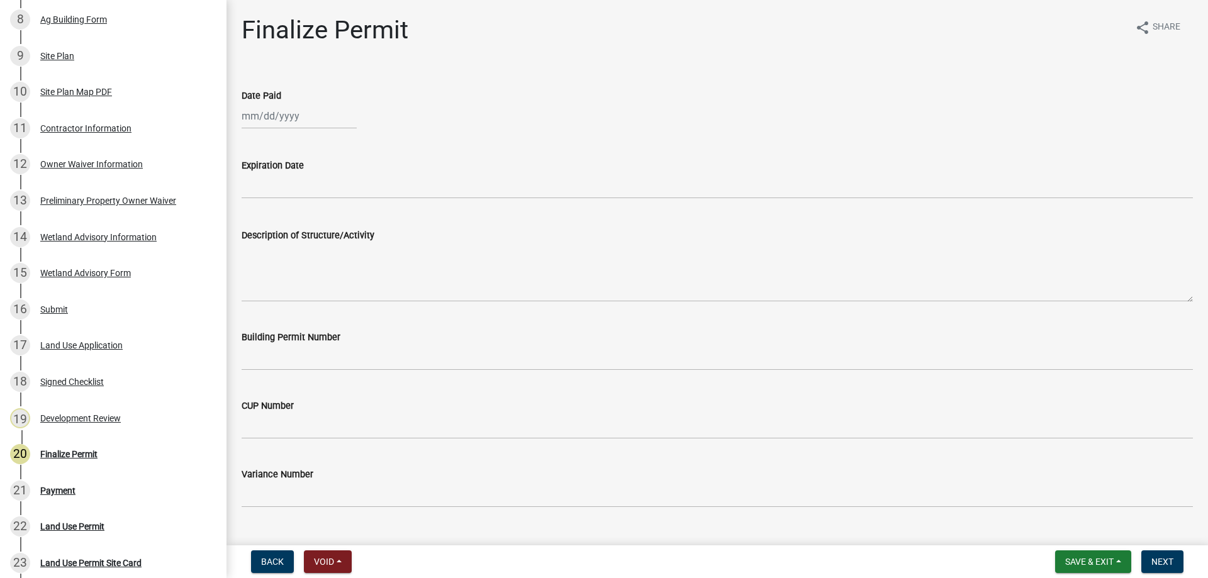
scroll to position [587, 0]
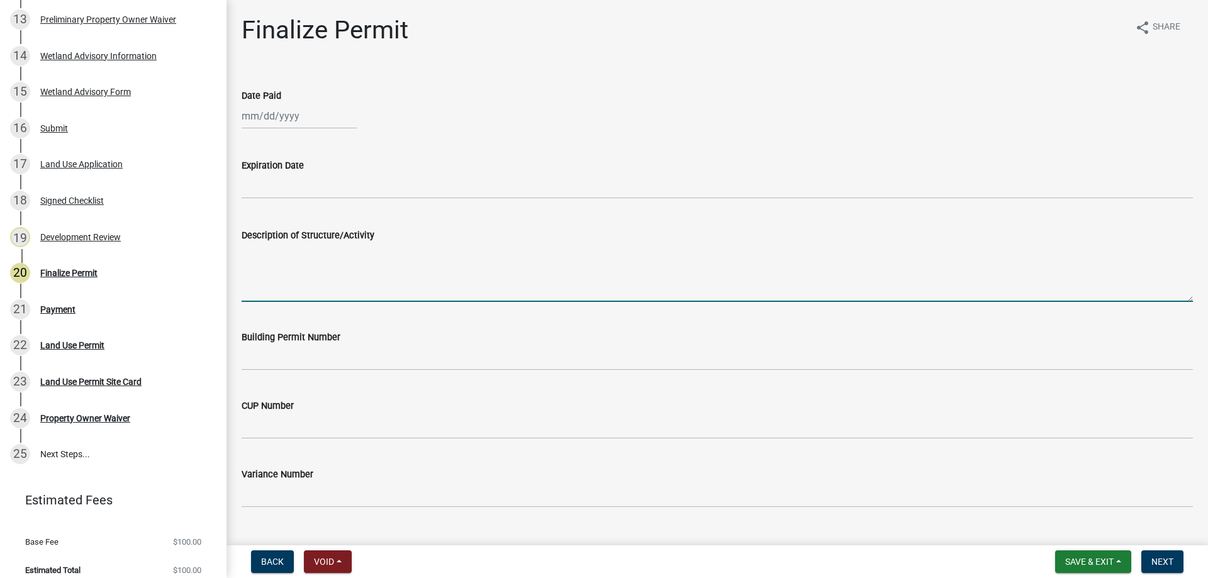
click at [330, 257] on textarea "Description of Structure/Activity" at bounding box center [718, 272] width 952 height 59
paste textarea "Construction of a 56’ x 80’ AG Pole Shed. MUST MEET MINIMUM REQUIRED PROPERTY S…"
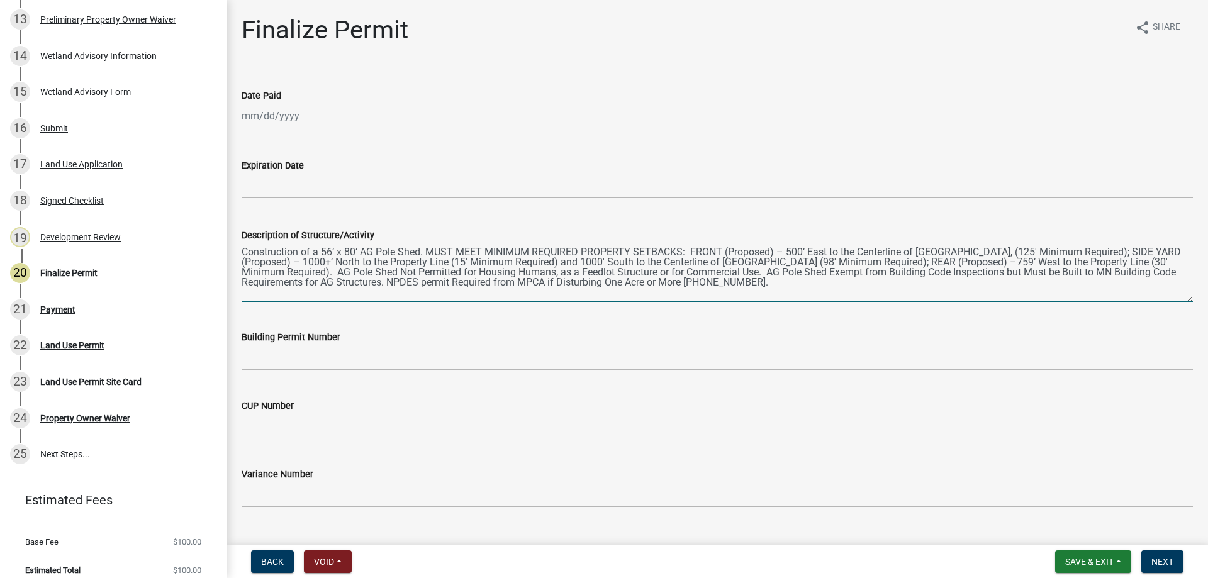
type textarea "Construction of a 56’ x 80’ AG Pole Shed. MUST MEET MINIMUM REQUIRED PROPERTY S…"
click at [251, 115] on div at bounding box center [299, 116] width 115 height 26
select select "9"
select select "2025"
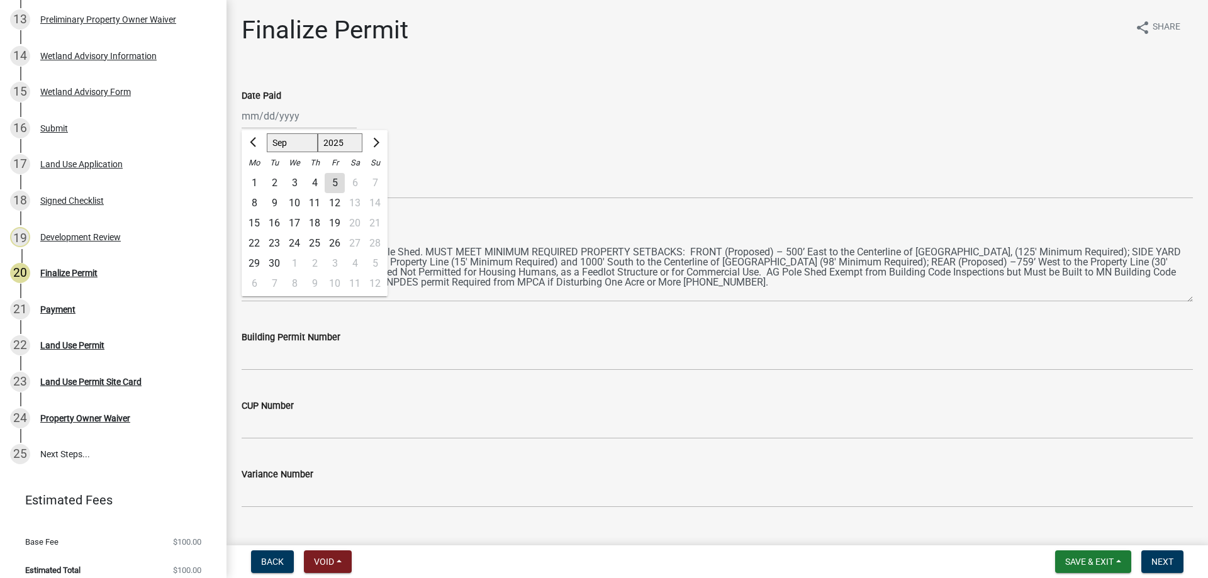
click at [335, 184] on div "5" at bounding box center [335, 183] width 20 height 20
type input "[DATE]"
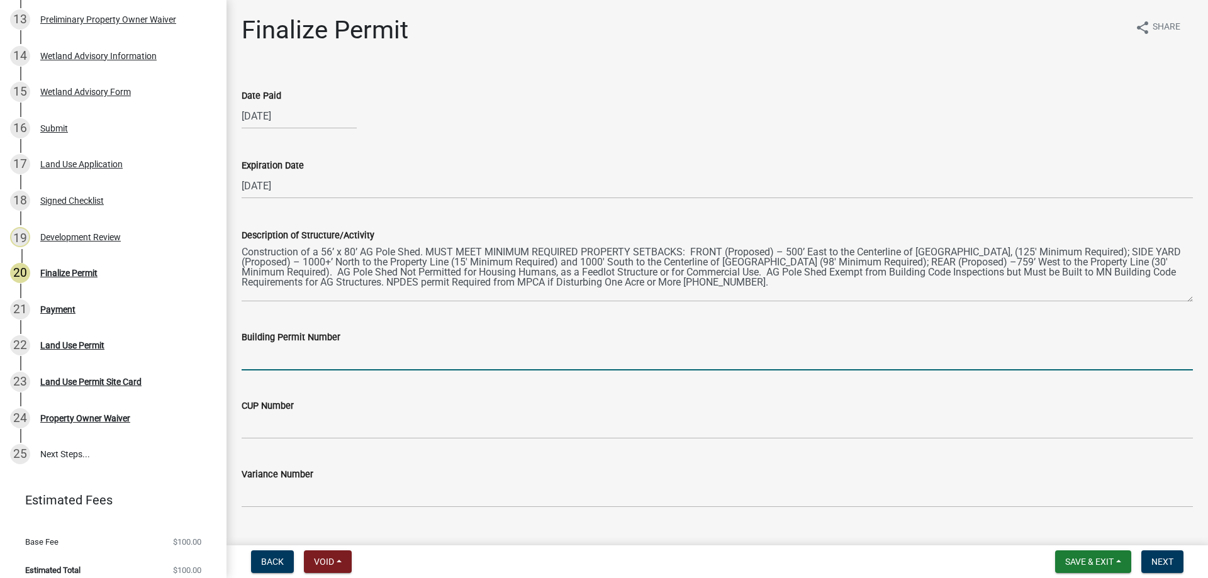
click at [286, 361] on input "Building Permit Number" at bounding box center [718, 358] width 952 height 26
type input "AG"
click at [514, 391] on div "CUP Number" at bounding box center [718, 410] width 952 height 59
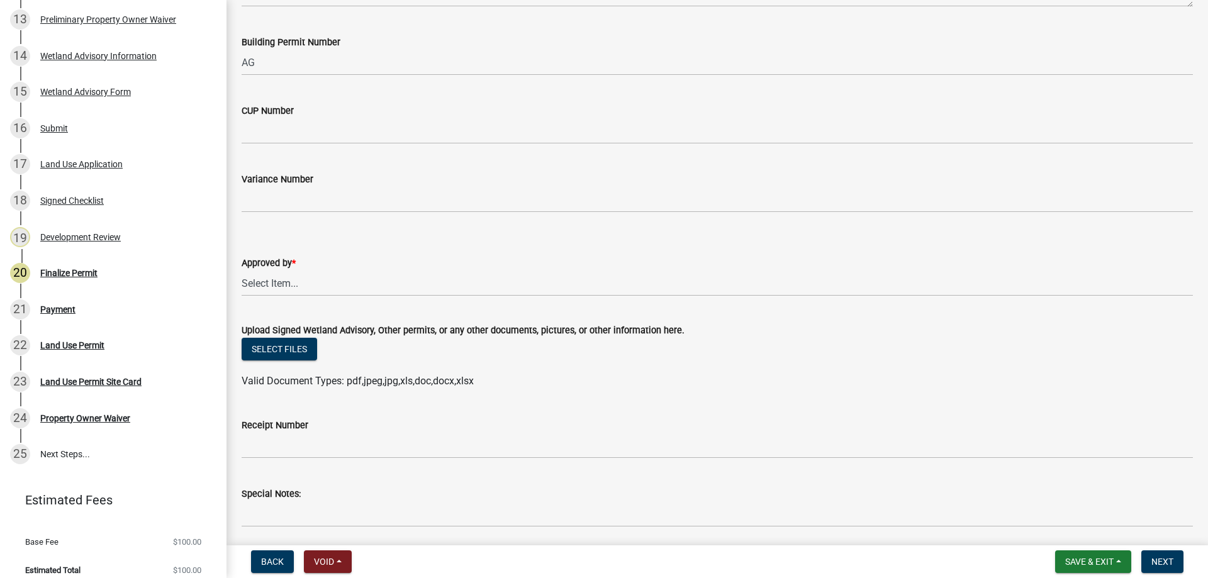
scroll to position [341, 0]
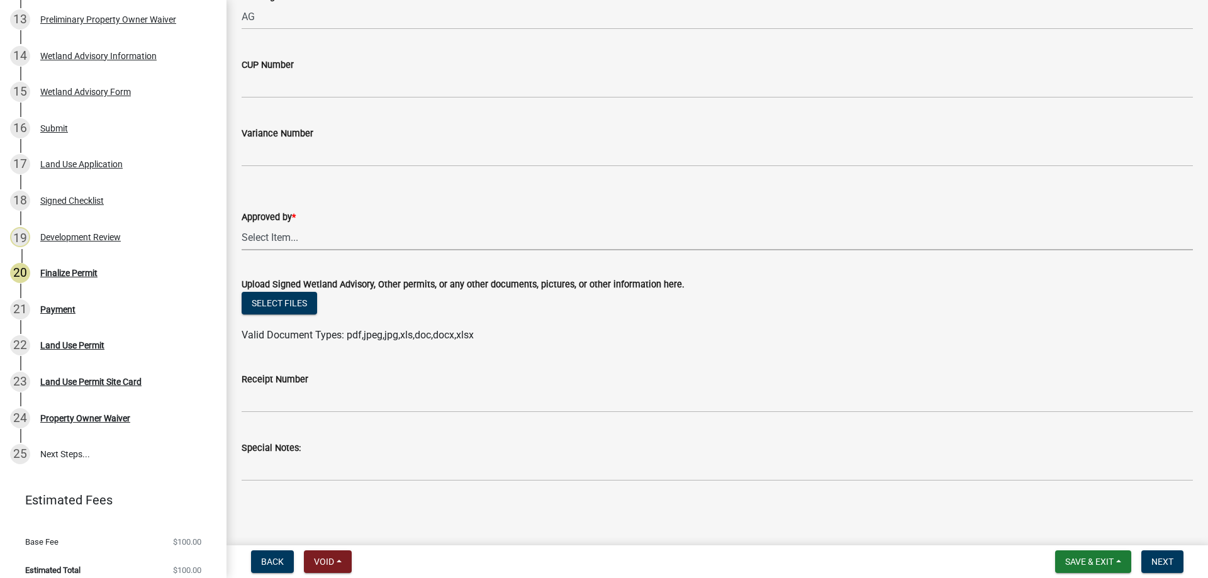
click at [281, 241] on select "Select Item... Roxanne Achman Sean Moe Ryan Kolb" at bounding box center [718, 238] width 952 height 26
click at [242, 225] on select "Select Item... Roxanne Achman Sean Moe Ryan Kolb" at bounding box center [718, 238] width 952 height 26
select select "2873f93f-8df0-4e6b-8434-4300eee57b0f"
click at [1168, 553] on button "Next" at bounding box center [1163, 562] width 42 height 23
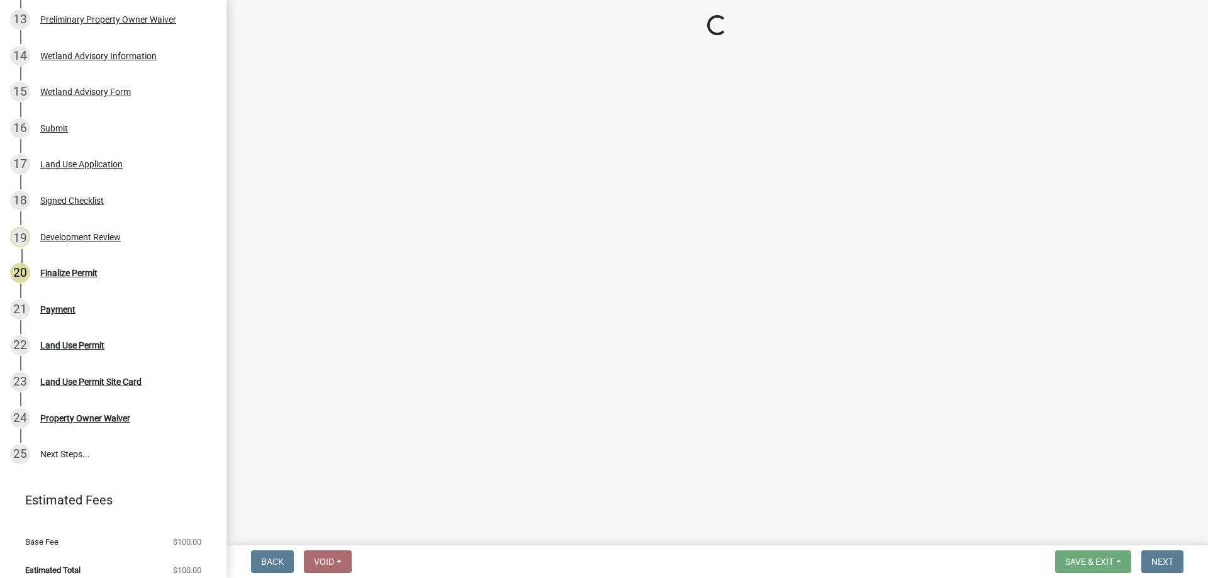
select select "3: 3"
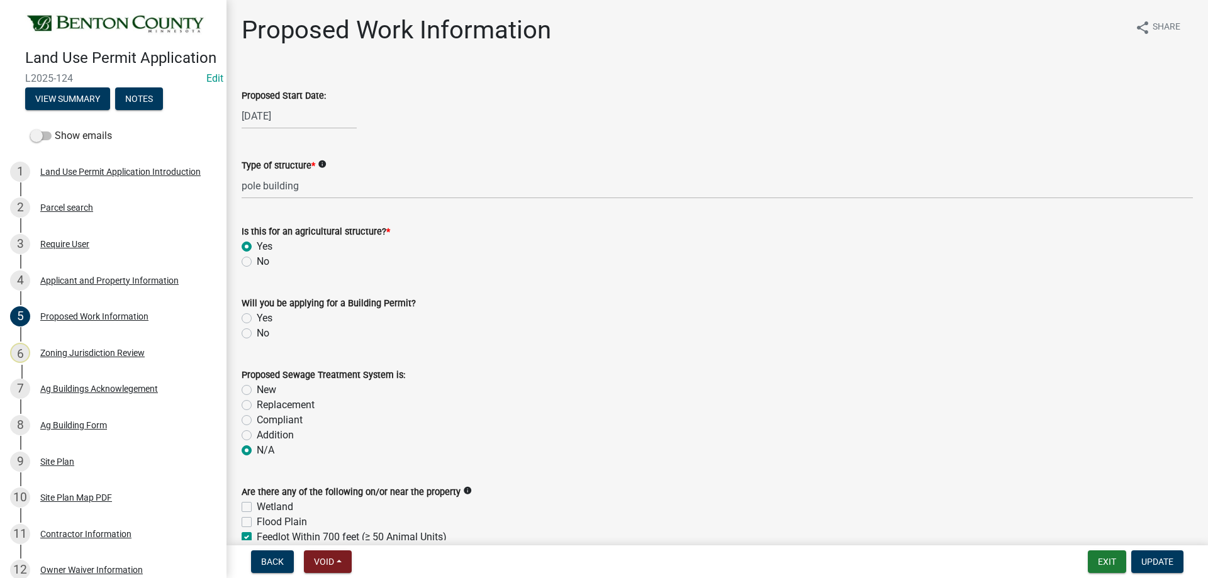
scroll to position [378, 0]
